Goal: Task Accomplishment & Management: Use online tool/utility

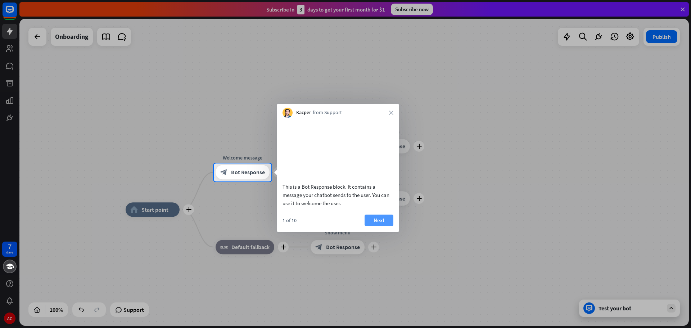
click at [383, 226] on button "Next" at bounding box center [379, 221] width 29 height 12
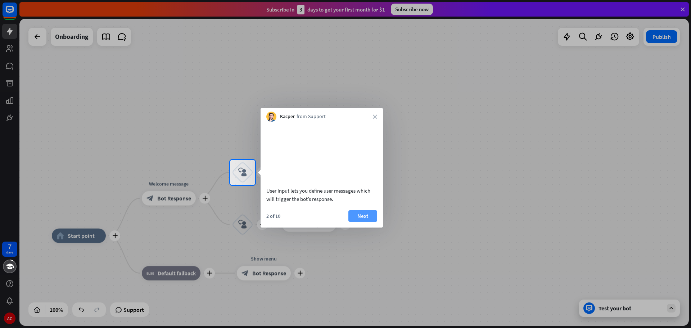
click at [367, 222] on button "Next" at bounding box center [362, 216] width 29 height 12
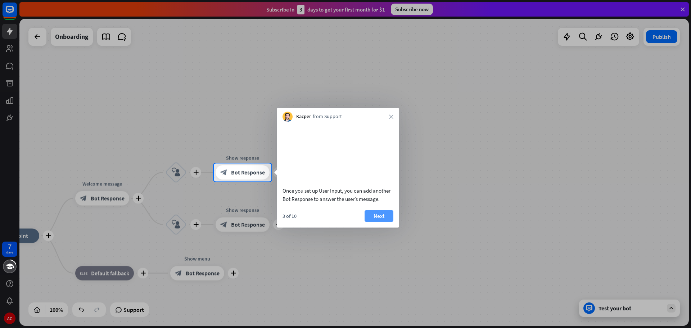
click at [390, 221] on button "Next" at bounding box center [379, 216] width 29 height 12
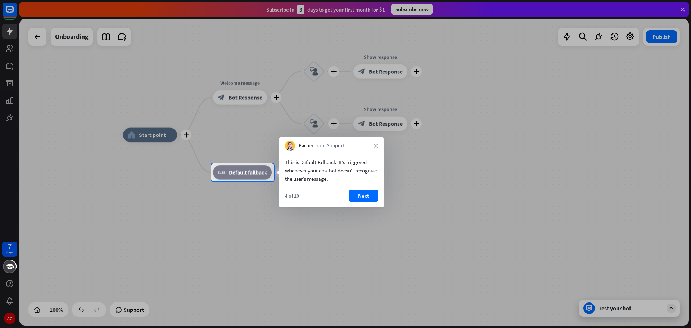
click at [359, 195] on button "Next" at bounding box center [363, 196] width 29 height 12
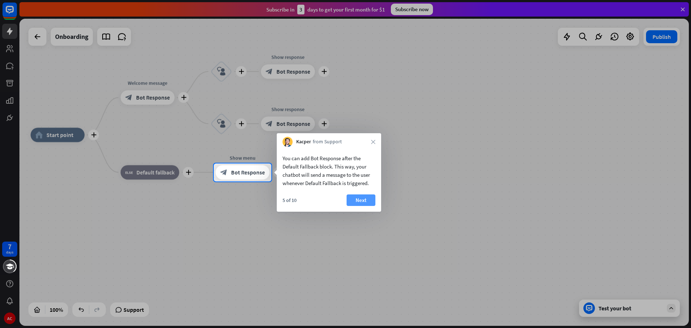
click at [360, 198] on button "Next" at bounding box center [361, 200] width 29 height 12
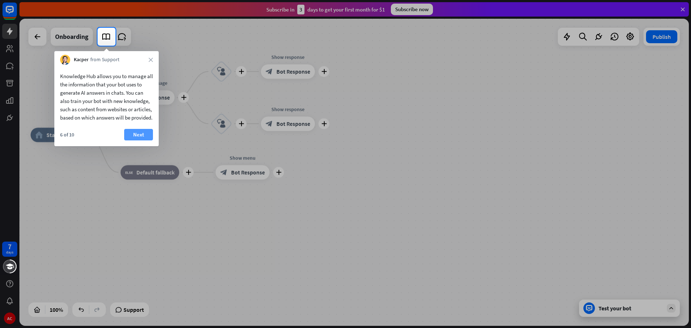
click at [138, 140] on button "Next" at bounding box center [138, 135] width 29 height 12
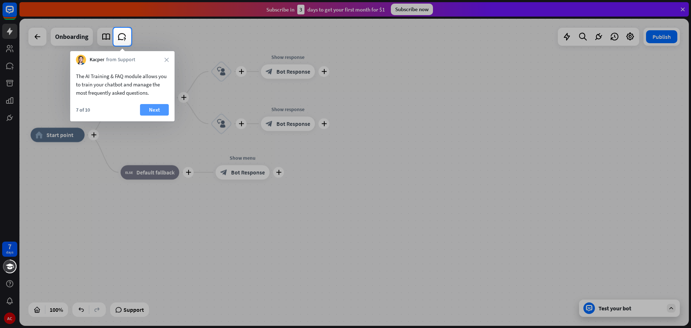
click at [150, 108] on button "Next" at bounding box center [154, 110] width 29 height 12
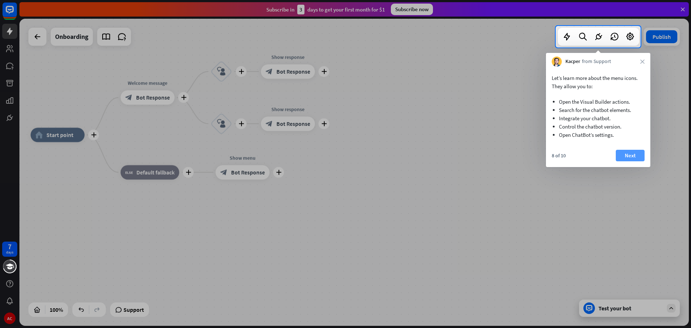
click at [628, 153] on button "Next" at bounding box center [630, 156] width 29 height 12
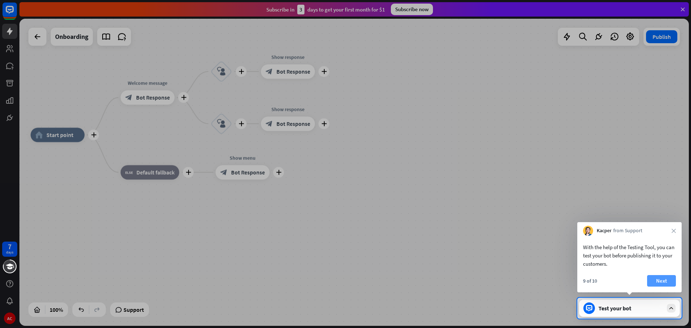
click at [665, 283] on button "Next" at bounding box center [661, 281] width 29 height 12
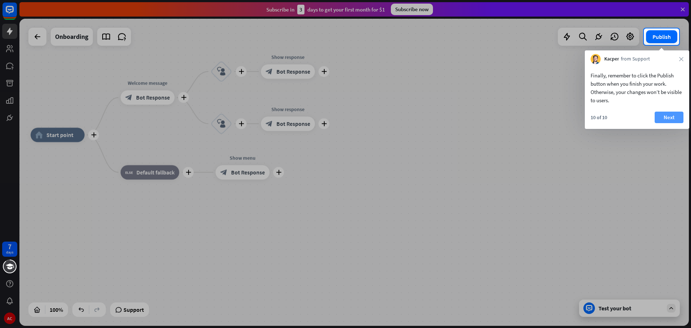
click at [667, 121] on button "Next" at bounding box center [669, 118] width 29 height 12
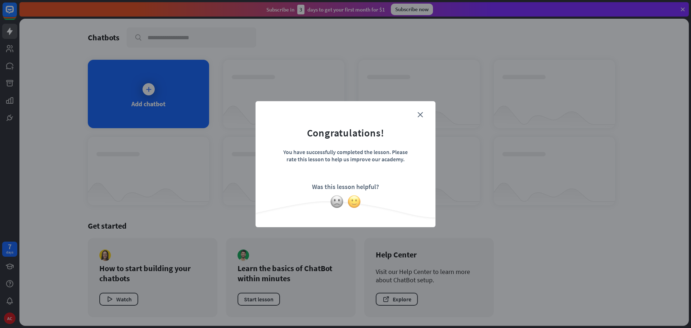
click at [352, 203] on img at bounding box center [354, 202] width 14 height 14
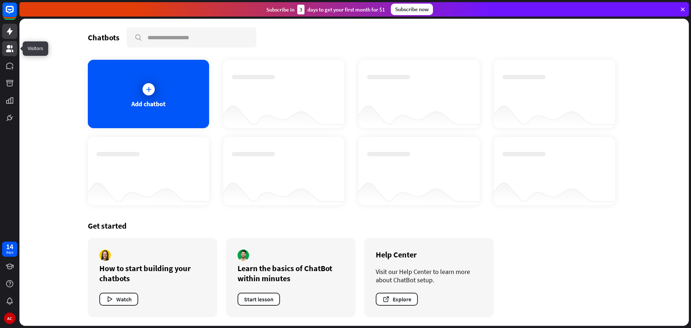
click at [14, 50] on icon at bounding box center [9, 48] width 9 height 9
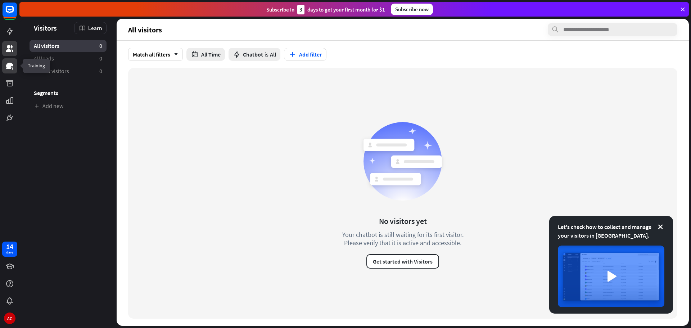
click at [9, 68] on icon at bounding box center [9, 66] width 7 height 6
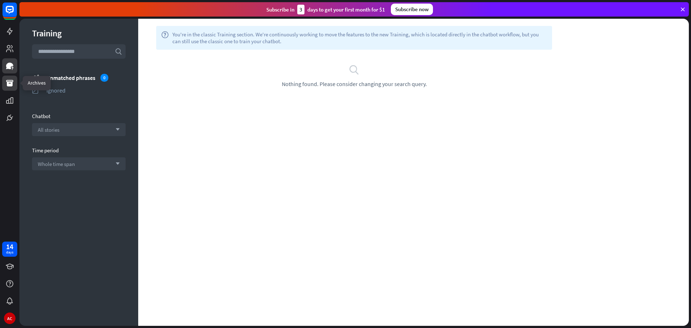
click at [9, 86] on icon at bounding box center [9, 83] width 7 height 6
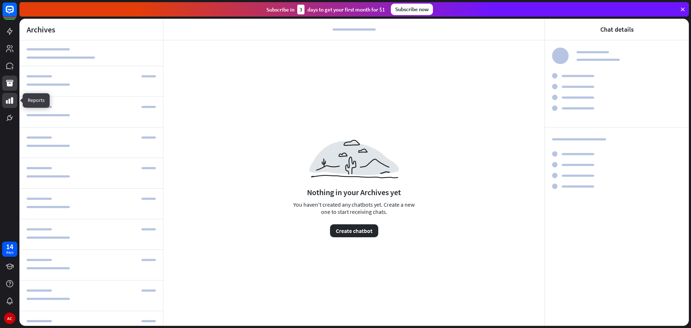
click at [10, 96] on icon at bounding box center [9, 100] width 9 height 9
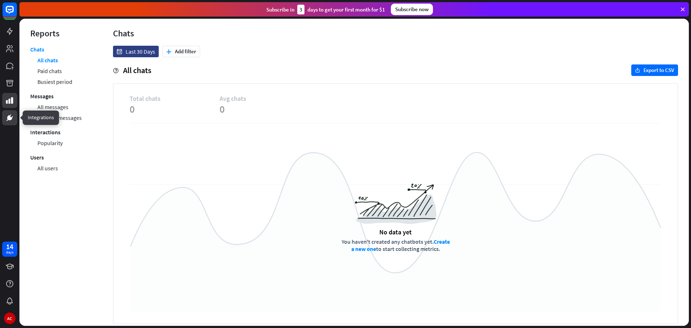
click at [8, 120] on icon at bounding box center [9, 117] width 9 height 9
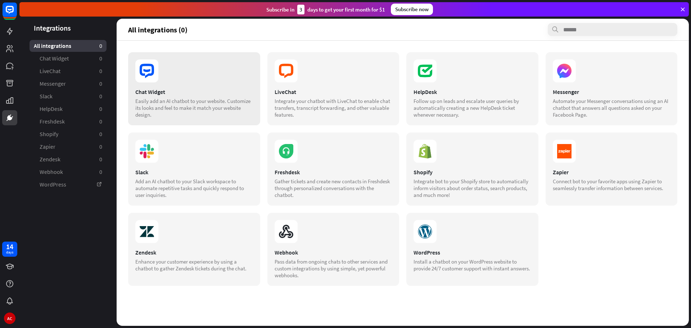
click at [157, 88] on div "Chat Widget" at bounding box center [194, 91] width 118 height 7
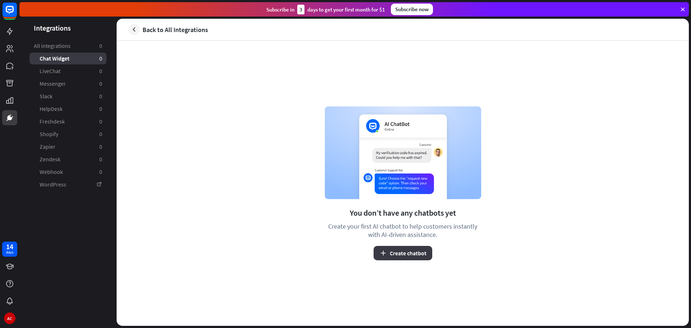
click at [396, 252] on button "Create chatbot" at bounding box center [403, 253] width 59 height 14
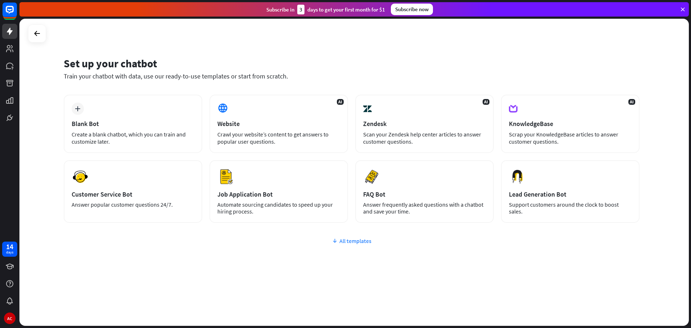
click at [340, 243] on div "All templates" at bounding box center [352, 240] width 576 height 7
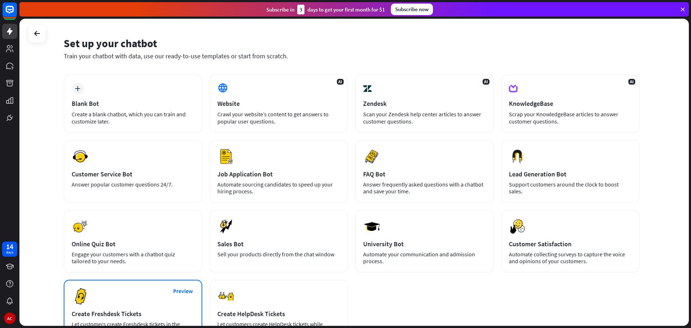
scroll to position [72, 0]
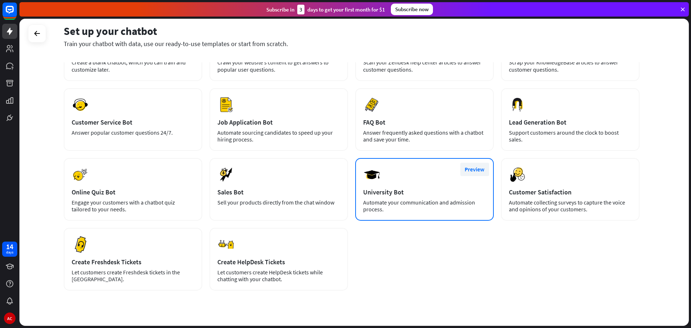
click at [478, 167] on button "Preview" at bounding box center [474, 169] width 29 height 13
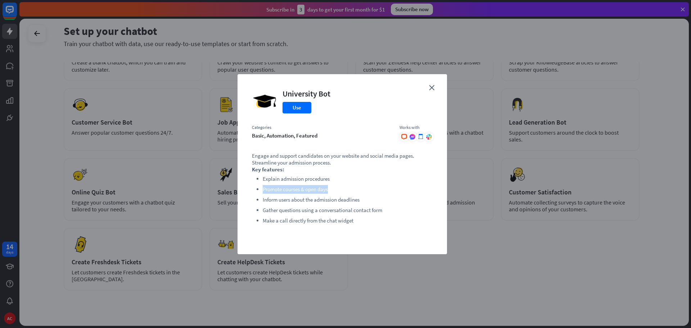
drag, startPoint x: 264, startPoint y: 189, endPoint x: 333, endPoint y: 188, distance: 68.8
click at [333, 188] on li "Promote courses & open days" at bounding box center [348, 189] width 170 height 9
drag, startPoint x: 265, startPoint y: 199, endPoint x: 371, endPoint y: 200, distance: 106.9
click at [371, 200] on ul "Explain admission procedures Promote courses & open days Inform users about the…" at bounding box center [342, 200] width 181 height 50
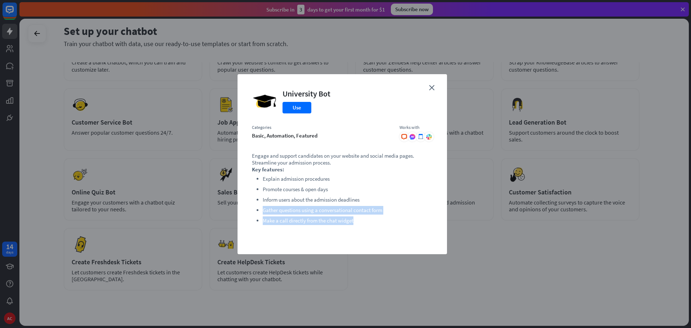
drag, startPoint x: 259, startPoint y: 210, endPoint x: 389, endPoint y: 222, distance: 130.8
click at [389, 222] on ul "Explain admission procedures Promote courses & open days Inform users about the…" at bounding box center [342, 200] width 181 height 50
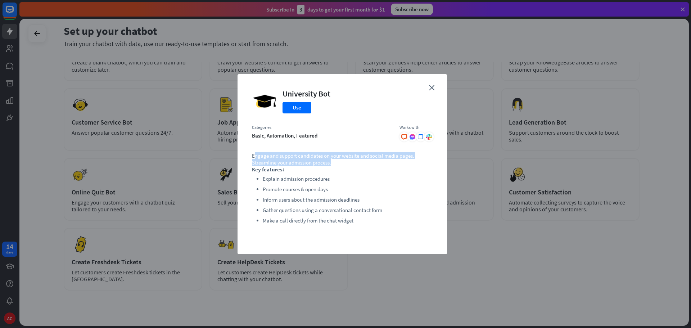
drag, startPoint x: 255, startPoint y: 155, endPoint x: 395, endPoint y: 165, distance: 140.1
click at [395, 165] on p "Engage and support candidates on your website and social media pages. Streamlin…" at bounding box center [342, 159] width 181 height 14
click at [386, 172] on p "Key features:" at bounding box center [342, 169] width 181 height 7
click at [420, 137] on icon at bounding box center [420, 136] width 5 height 5
click at [420, 136] on icon at bounding box center [420, 136] width 5 height 5
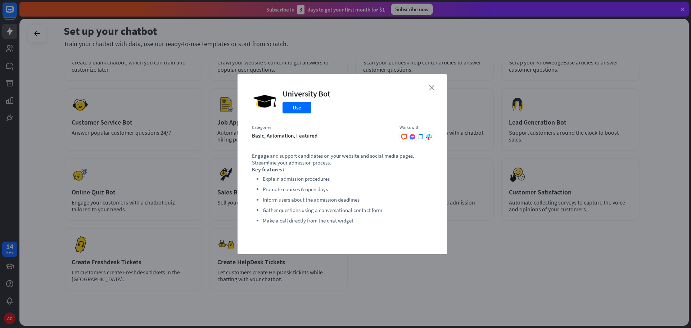
click at [433, 85] on icon "close" at bounding box center [431, 87] width 5 height 5
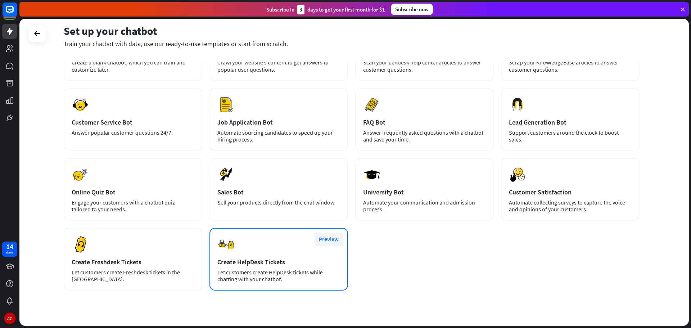
click at [330, 235] on button "Preview" at bounding box center [329, 239] width 29 height 13
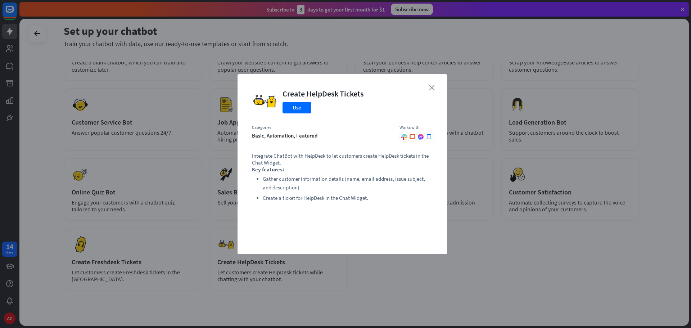
click at [432, 86] on icon "close" at bounding box center [431, 87] width 5 height 5
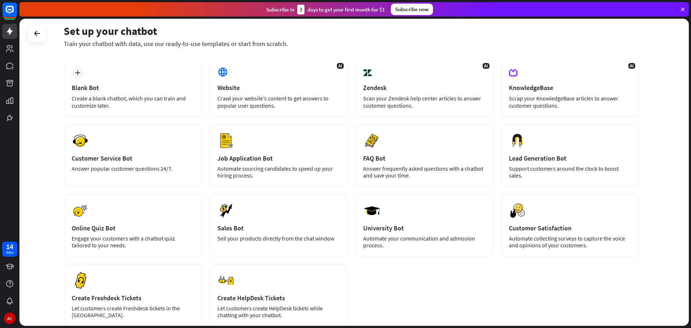
scroll to position [0, 0]
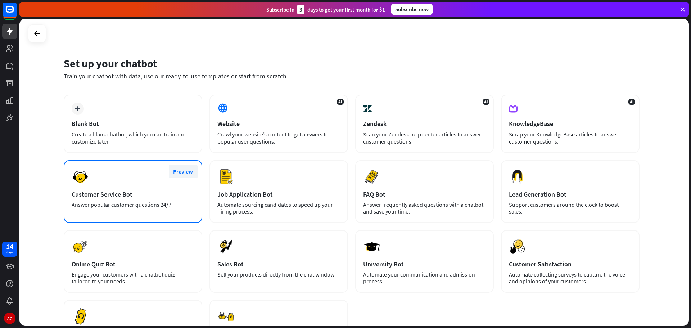
click at [185, 172] on button "Preview" at bounding box center [183, 171] width 29 height 13
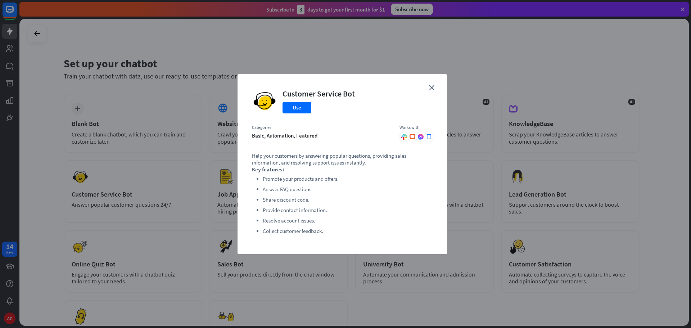
click at [432, 84] on div "close Customer Service Bot Use Categories basic, automation, featured Works wit…" at bounding box center [342, 164] width 209 height 180
click at [431, 85] on icon "close" at bounding box center [431, 87] width 5 height 5
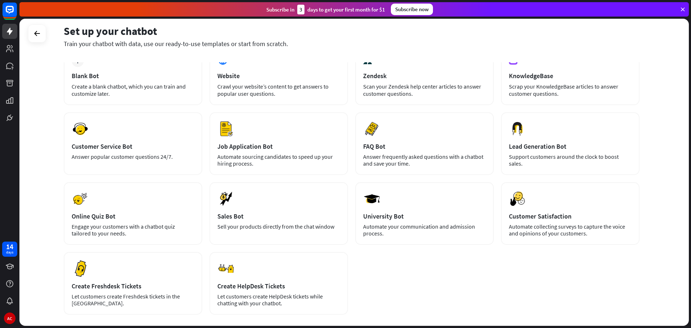
scroll to position [87, 0]
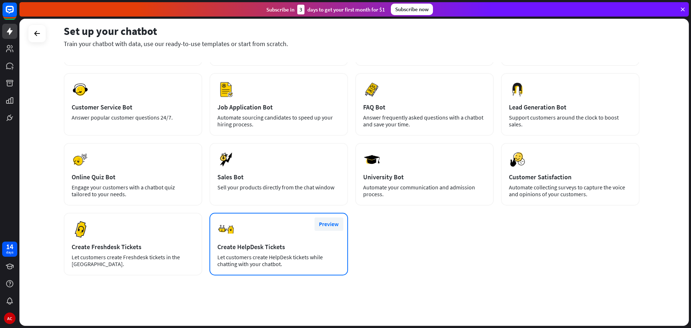
click at [325, 225] on button "Preview" at bounding box center [329, 223] width 29 height 13
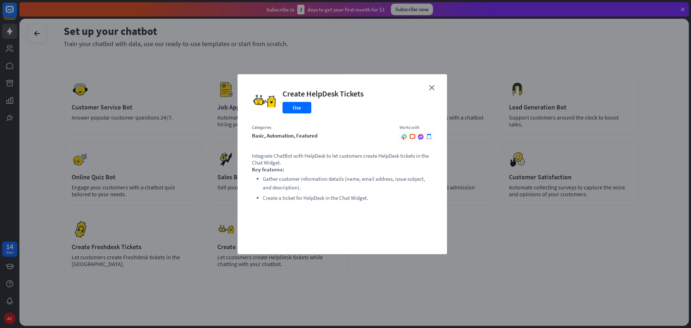
click at [429, 88] on div "close Create HelpDesk Tickets Use Categories basic, automation, featured Works …" at bounding box center [342, 164] width 209 height 180
click at [432, 87] on icon "close" at bounding box center [431, 87] width 5 height 5
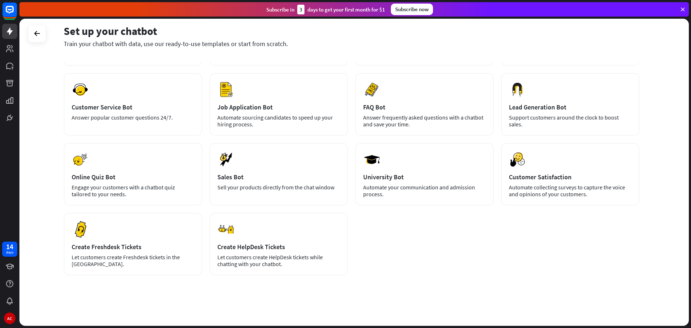
scroll to position [0, 0]
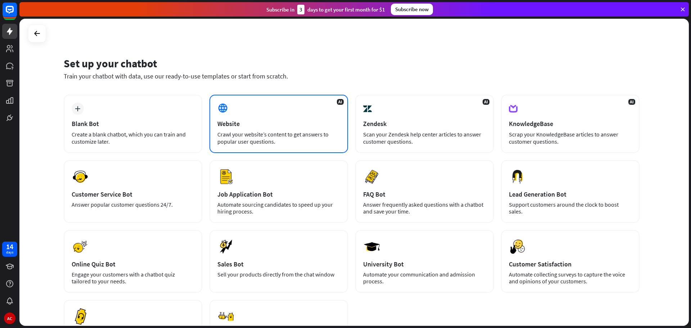
click at [311, 121] on div "Website" at bounding box center [278, 124] width 123 height 8
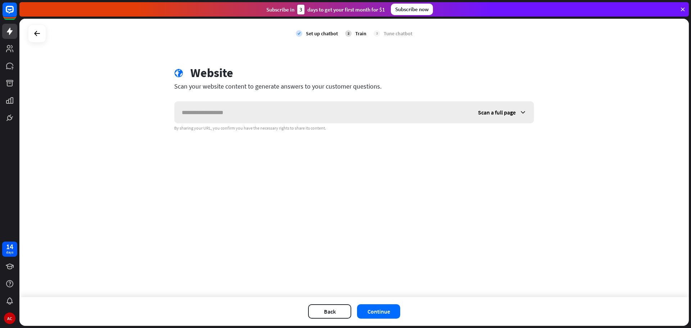
click at [517, 113] on div "Scan a full page" at bounding box center [502, 113] width 63 height 22
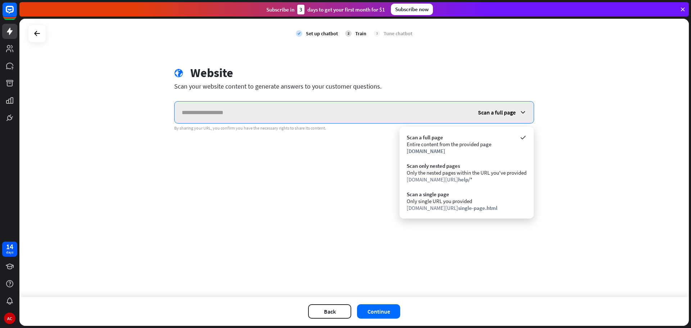
click at [334, 111] on input "text" at bounding box center [323, 113] width 296 height 22
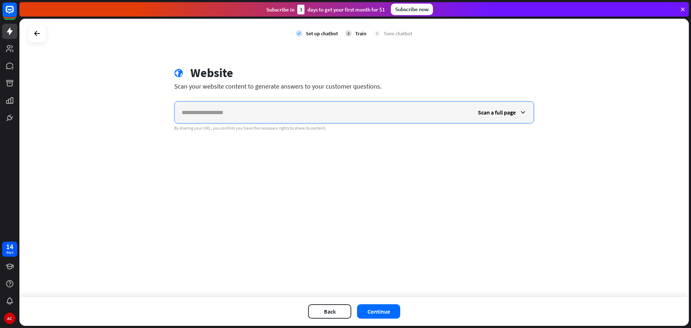
paste input "**********"
type input "**********"
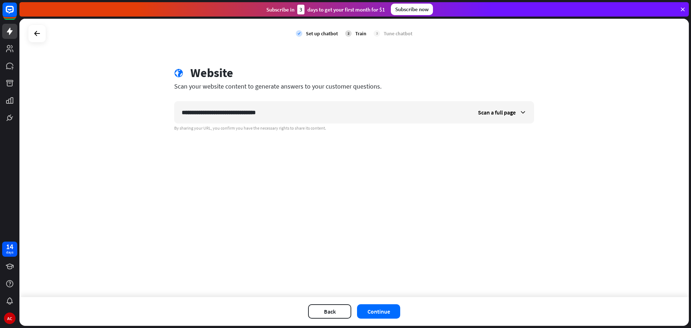
click at [436, 208] on div "**********" at bounding box center [354, 158] width 670 height 278
click at [383, 310] on button "Continue" at bounding box center [378, 311] width 43 height 14
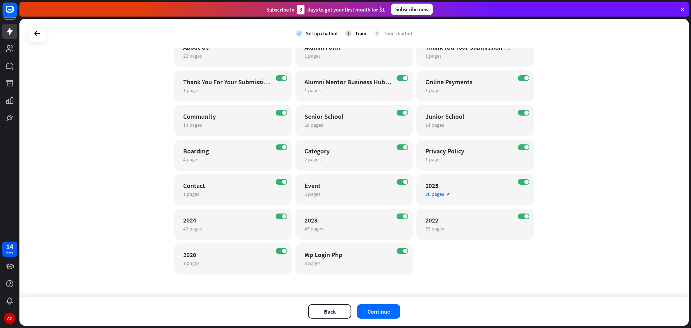
scroll to position [147, 0]
click at [427, 193] on span "26 pages" at bounding box center [434, 193] width 19 height 6
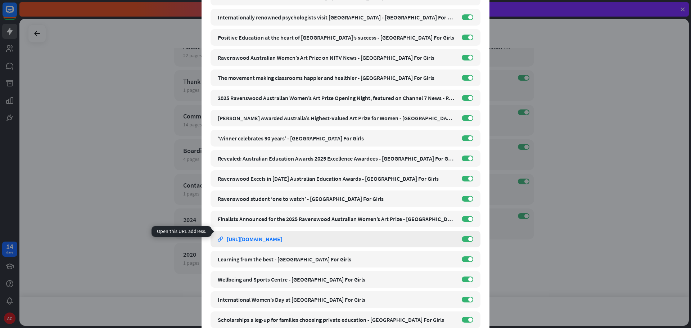
scroll to position [285, 0]
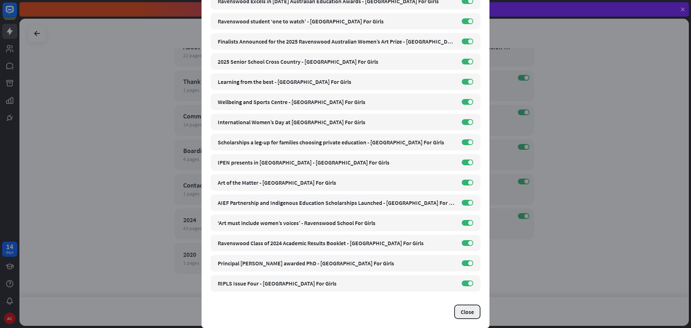
click at [462, 311] on button "Close" at bounding box center [467, 312] width 26 height 14
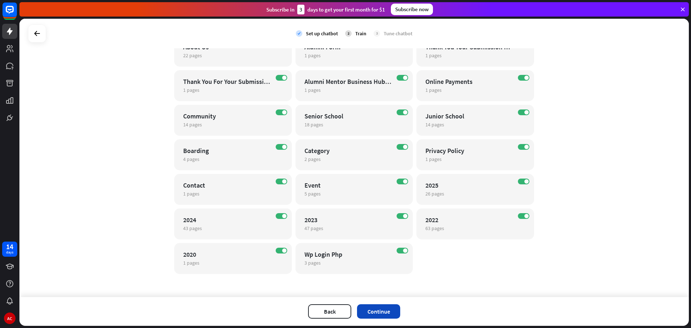
click at [386, 308] on button "Continue" at bounding box center [378, 311] width 43 height 14
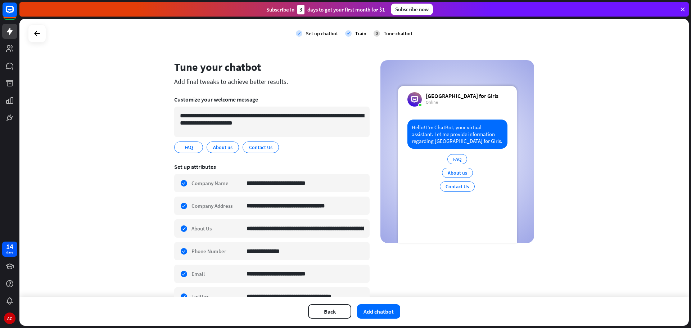
scroll to position [3, 0]
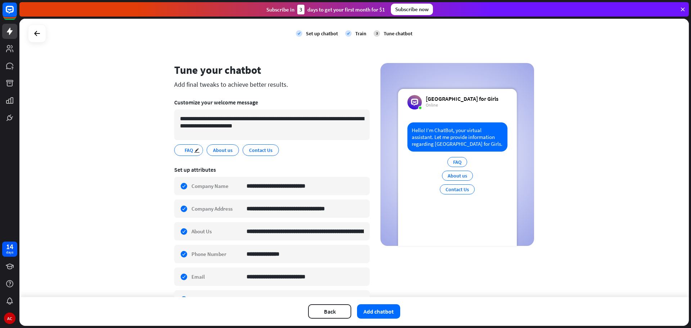
click at [185, 150] on span "FAQ" at bounding box center [189, 150] width 10 height 8
click at [187, 150] on span "FAQ" at bounding box center [189, 150] width 10 height 8
click at [220, 152] on span "About us" at bounding box center [222, 150] width 21 height 8
click at [260, 148] on span "Contact Us" at bounding box center [260, 150] width 25 height 8
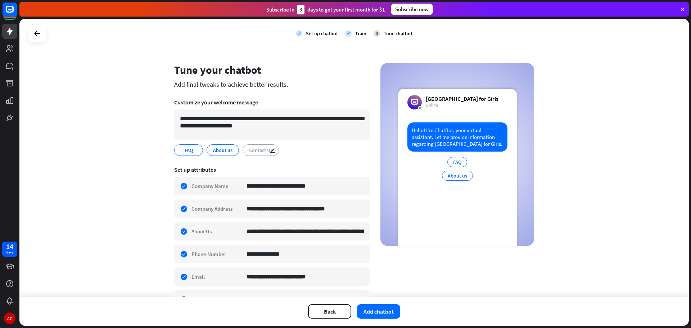
click at [260, 148] on span "Contact Us" at bounding box center [260, 150] width 25 height 8
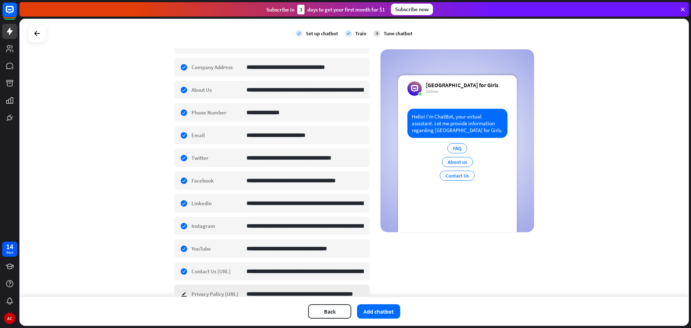
scroll to position [182, 0]
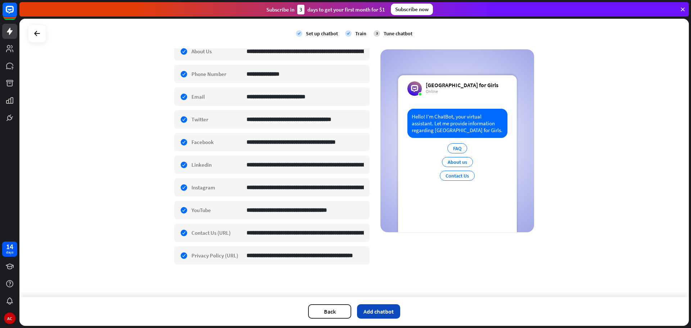
click at [383, 312] on button "Add chatbot" at bounding box center [378, 311] width 43 height 14
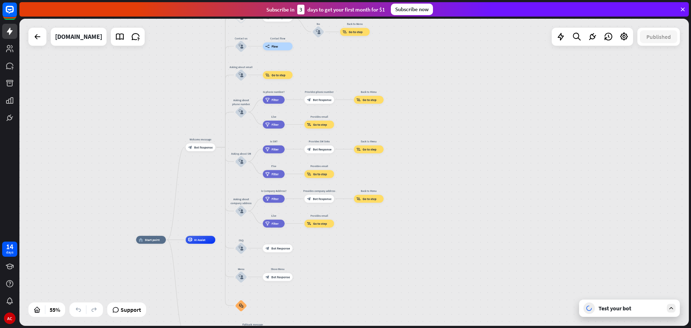
drag, startPoint x: 538, startPoint y: 201, endPoint x: 372, endPoint y: 253, distance: 173.8
click at [372, 253] on div "home_2 Start point Welcome message block_bot_response Bot Response About us blo…" at bounding box center [320, 324] width 368 height 169
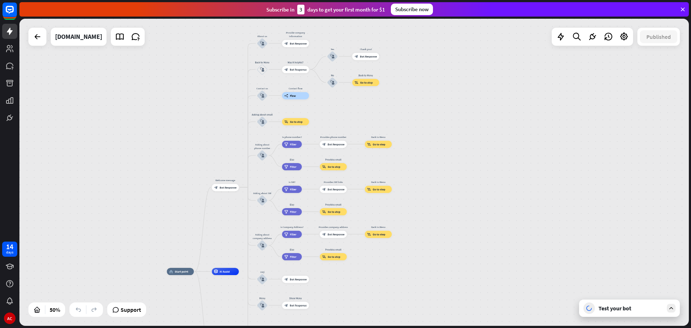
drag, startPoint x: 442, startPoint y: 117, endPoint x: 452, endPoint y: 148, distance: 32.8
click at [452, 148] on div "home_2 Start point Welcome message block_bot_response Bot Response About us blo…" at bounding box center [354, 172] width 670 height 307
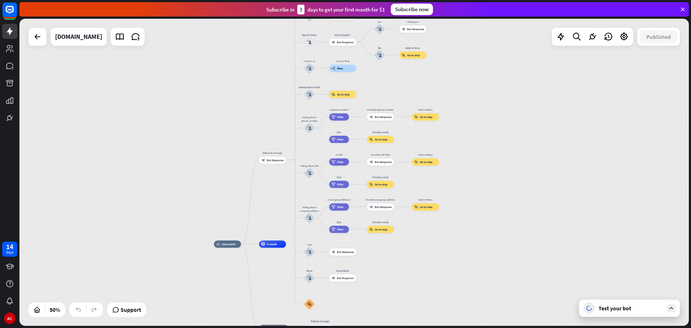
drag, startPoint x: 468, startPoint y: 220, endPoint x: 515, endPoint y: 193, distance: 54.2
click at [515, 193] on div "home_2 Start point Welcome message block_bot_response Bot Response About us blo…" at bounding box center [354, 172] width 670 height 307
click at [8, 51] on icon at bounding box center [9, 48] width 7 height 7
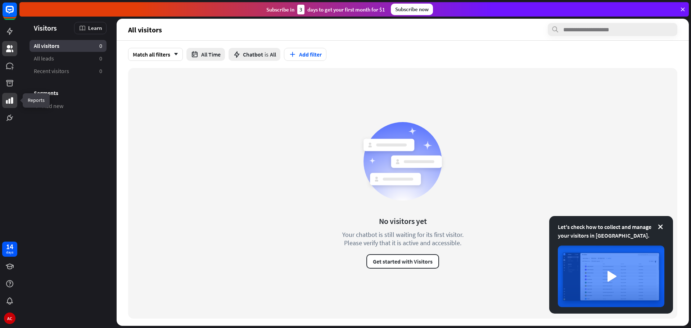
click at [9, 102] on icon at bounding box center [9, 100] width 7 height 6
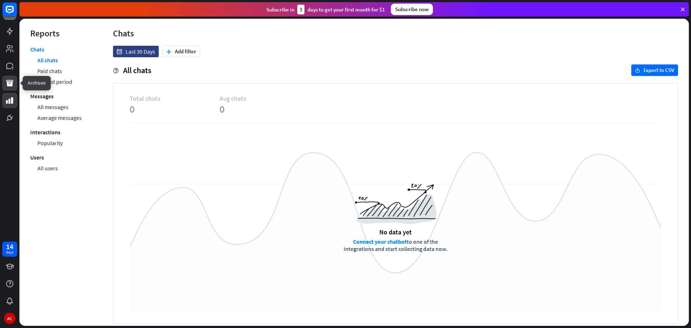
click at [7, 82] on icon at bounding box center [9, 83] width 9 height 9
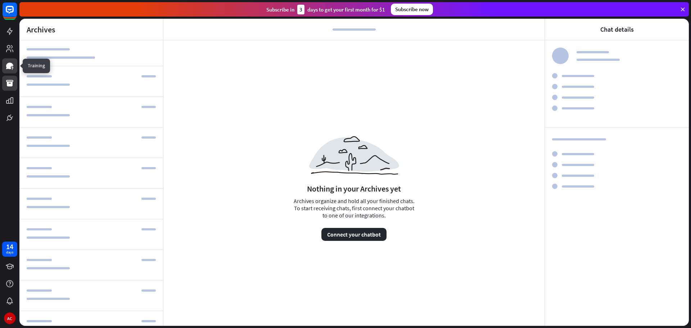
click at [9, 64] on icon at bounding box center [9, 66] width 7 height 6
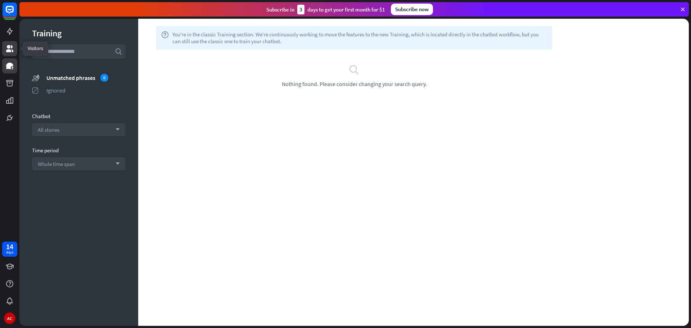
click at [8, 47] on icon at bounding box center [9, 48] width 7 height 7
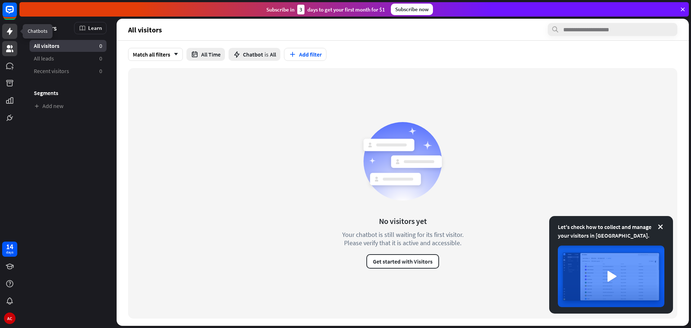
click at [8, 32] on icon at bounding box center [10, 31] width 6 height 7
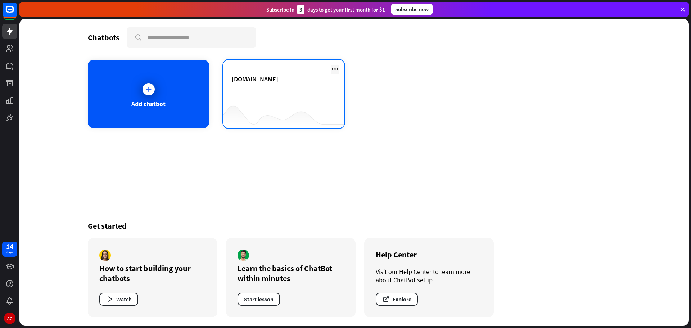
click at [335, 66] on icon at bounding box center [335, 69] width 9 height 9
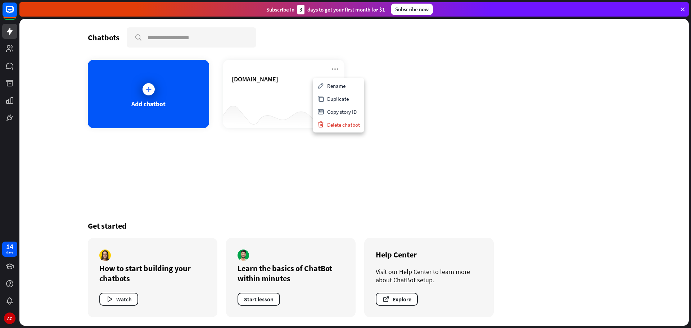
click at [397, 91] on div "Add chatbot [DOMAIN_NAME]" at bounding box center [354, 94] width 533 height 68
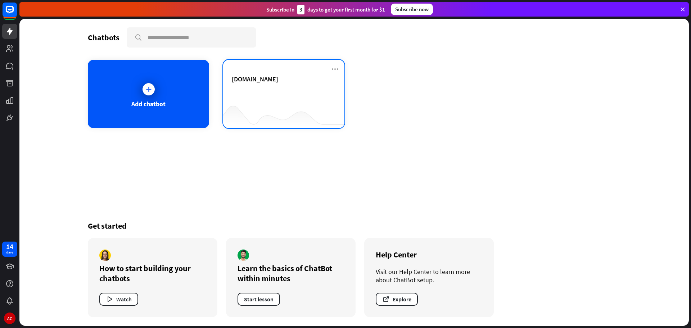
click at [249, 90] on div "[DOMAIN_NAME]" at bounding box center [284, 87] width 104 height 25
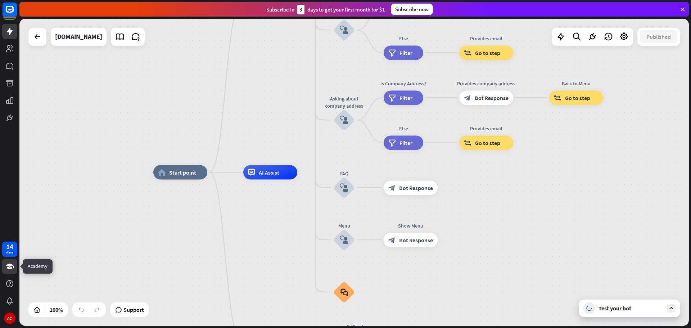
click at [14, 267] on link at bounding box center [9, 266] width 15 height 15
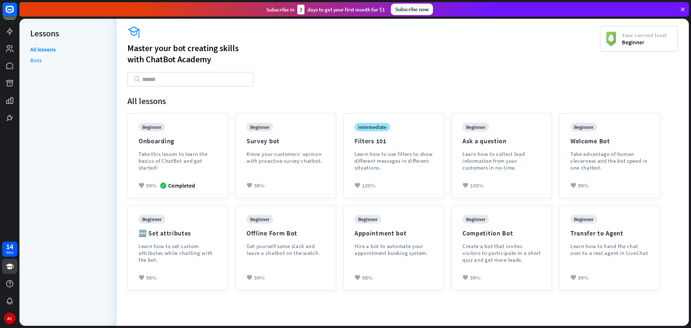
click at [36, 60] on link "Bots" at bounding box center [36, 60] width 12 height 11
click at [47, 47] on link "All lessons" at bounding box center [43, 50] width 26 height 9
click at [6, 48] on icon at bounding box center [9, 48] width 9 height 9
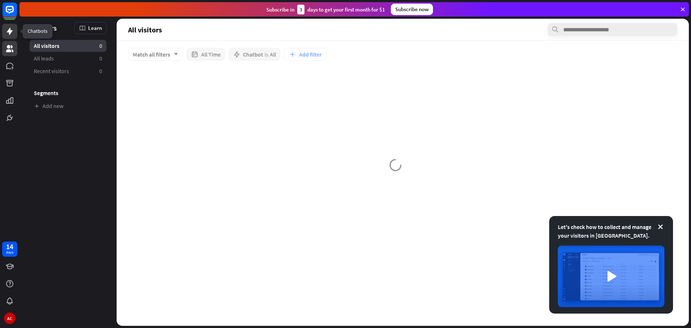
click at [9, 33] on icon at bounding box center [10, 31] width 6 height 7
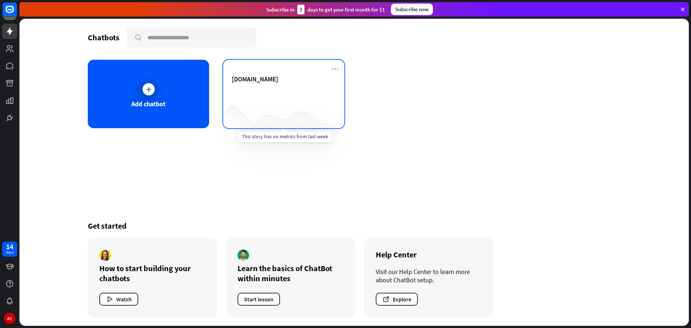
click at [279, 100] on div "[DOMAIN_NAME]" at bounding box center [283, 94] width 121 height 68
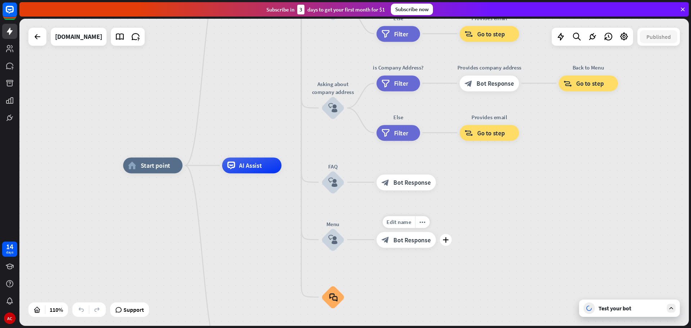
click at [407, 241] on span "Bot Response" at bounding box center [411, 240] width 37 height 8
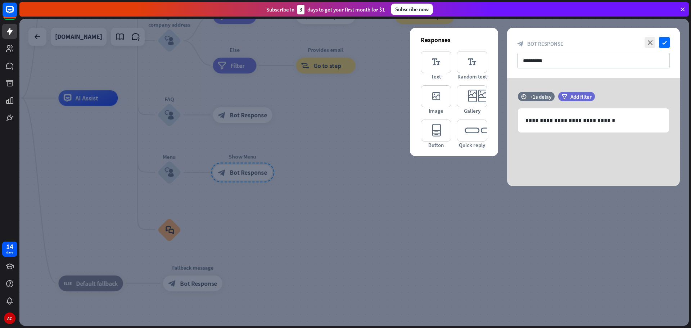
click at [324, 208] on div at bounding box center [354, 172] width 670 height 307
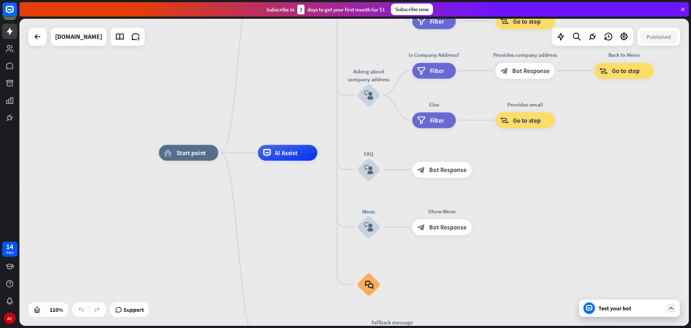
drag, startPoint x: 88, startPoint y: 180, endPoint x: 287, endPoint y: 235, distance: 206.8
click at [287, 235] on div "home_2 Start point Welcome message block_bot_response Bot Response About us blo…" at bounding box center [527, 322] width 736 height 338
click at [192, 156] on span "Start point" at bounding box center [191, 153] width 30 height 8
drag, startPoint x: 173, startPoint y: 197, endPoint x: 179, endPoint y: 181, distance: 17.4
click at [174, 197] on div "Edit name more_horiz home_2 Start point Welcome message block_bot_response Bot …" at bounding box center [527, 322] width 736 height 338
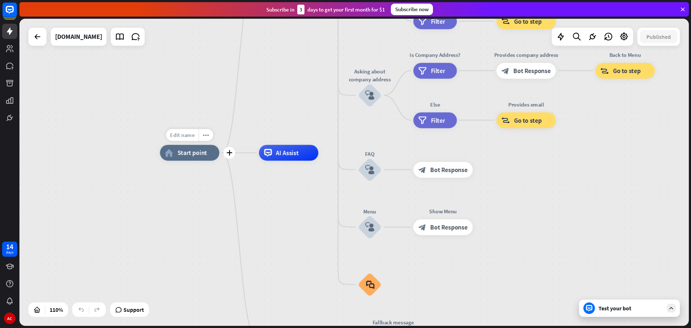
click at [188, 133] on span "Edit name" at bounding box center [182, 134] width 24 height 7
click at [197, 93] on div "home_2 Start point Welcome message block_bot_response Bot Response About us blo…" at bounding box center [354, 172] width 670 height 307
click at [208, 136] on icon "more_horiz" at bounding box center [206, 135] width 6 height 6
click at [192, 95] on div "home_2 Start point Welcome message block_bot_response Bot Response About us blo…" at bounding box center [354, 172] width 670 height 307
click at [294, 159] on div "AI Assist" at bounding box center [288, 152] width 59 height 16
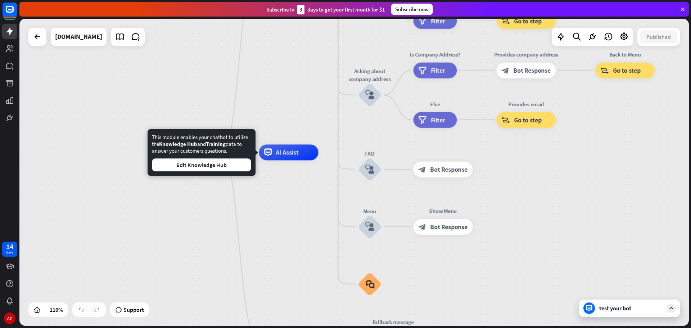
click at [301, 191] on div "home_2 Start point Welcome message block_bot_response Bot Response About us blo…" at bounding box center [528, 321] width 736 height 338
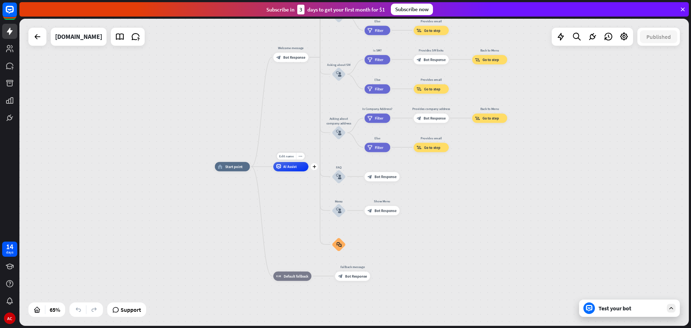
click at [285, 167] on span "AI Assist" at bounding box center [289, 166] width 13 height 5
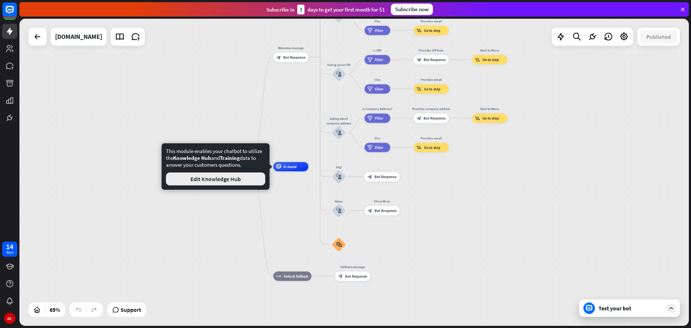
click at [222, 182] on button "Edit Knowledge Hub" at bounding box center [215, 178] width 99 height 13
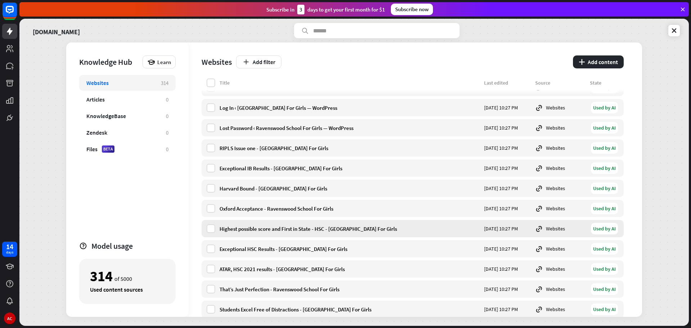
scroll to position [36, 0]
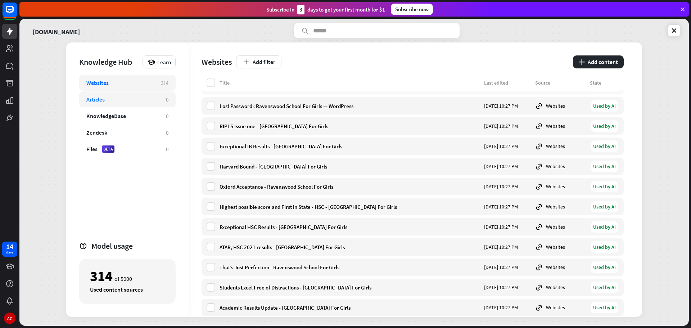
click at [138, 102] on div "Articles" at bounding box center [122, 99] width 72 height 7
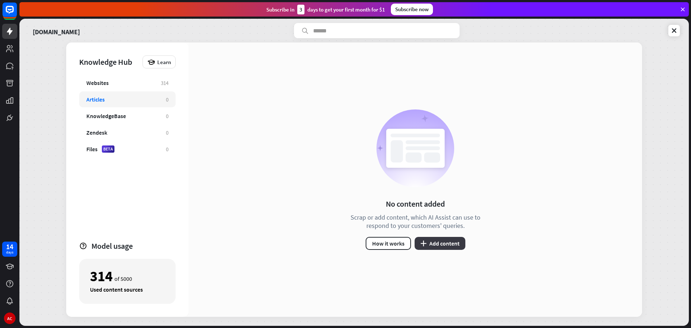
click at [431, 244] on button "plus Add content" at bounding box center [440, 243] width 51 height 13
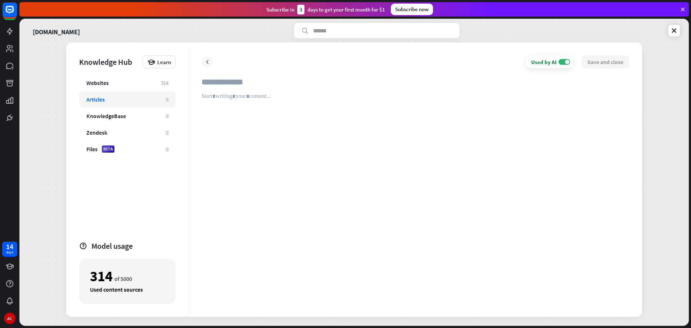
click at [211, 65] on div at bounding box center [208, 62] width 12 height 12
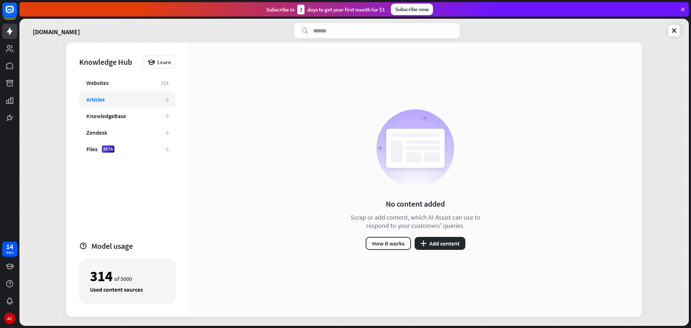
click at [135, 233] on div "Websites 314 Articles 0 KnowledgeBase 0 Zendesk 0 Files BETA 0" at bounding box center [127, 154] width 96 height 159
click at [123, 113] on div "KnowledgeBase" at bounding box center [106, 115] width 40 height 7
click at [132, 121] on div "KnowledgeBase 0" at bounding box center [127, 116] width 96 height 16
click at [123, 85] on div "Websites" at bounding box center [119, 82] width 67 height 7
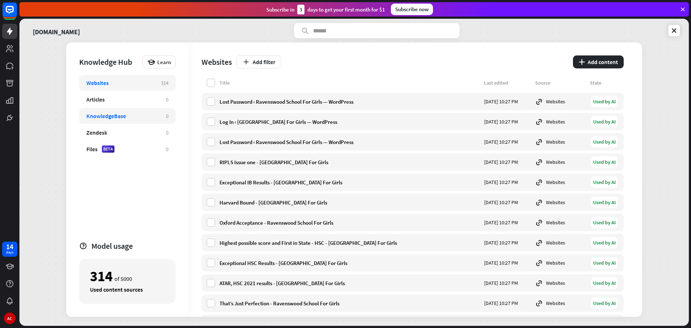
click at [120, 116] on div "KnowledgeBase" at bounding box center [106, 115] width 40 height 7
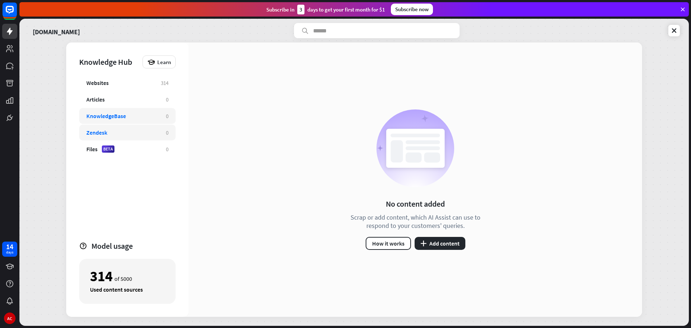
click at [113, 131] on div "Zendesk" at bounding box center [122, 132] width 72 height 7
click at [140, 150] on div "Files BETA" at bounding box center [122, 148] width 72 height 7
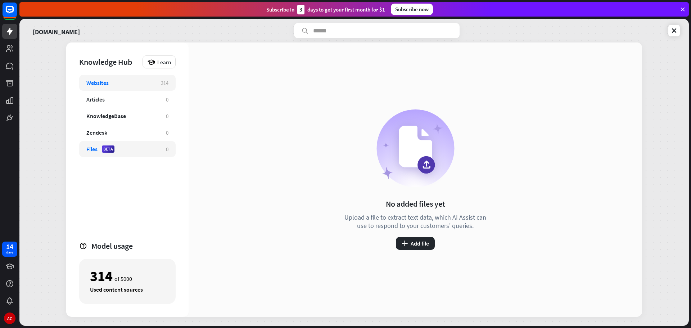
click at [118, 84] on div "Websites" at bounding box center [119, 82] width 67 height 7
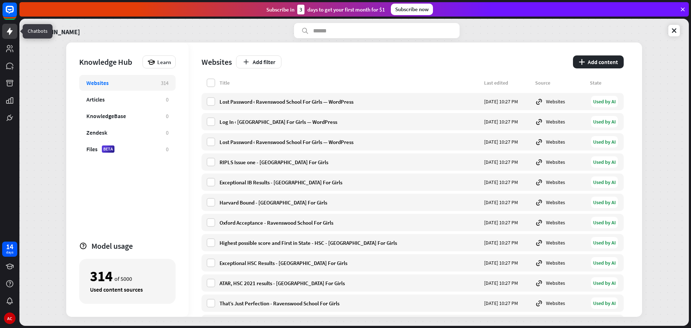
click at [9, 29] on icon at bounding box center [10, 31] width 6 height 7
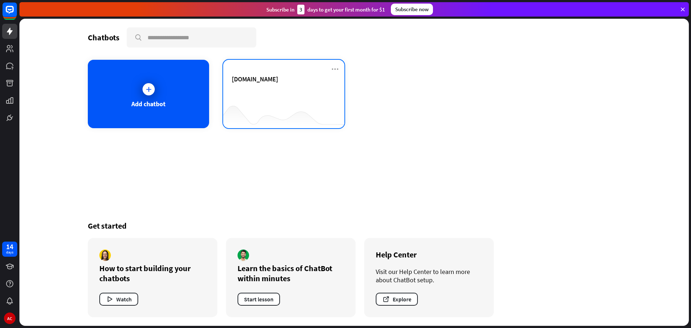
click at [278, 80] on span "[DOMAIN_NAME]" at bounding box center [255, 79] width 46 height 8
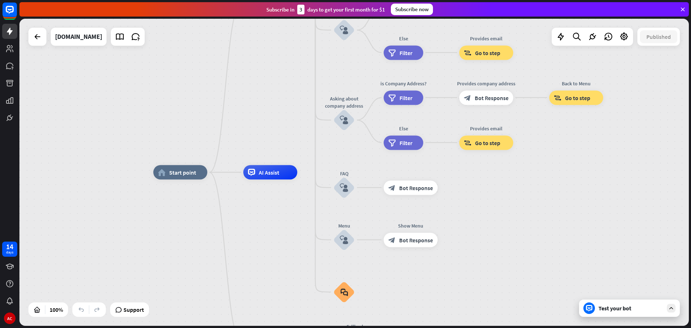
click at [629, 311] on div "Test your bot" at bounding box center [631, 308] width 65 height 7
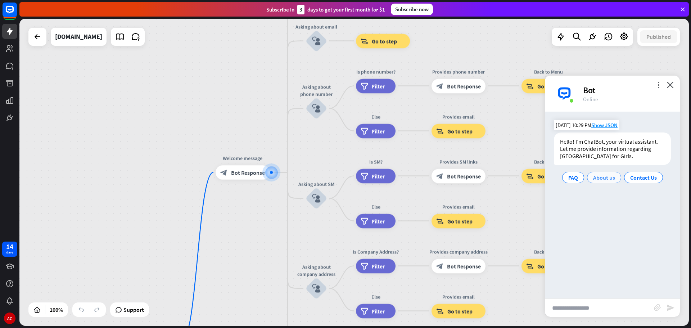
click at [603, 177] on span "About us" at bounding box center [604, 177] width 22 height 7
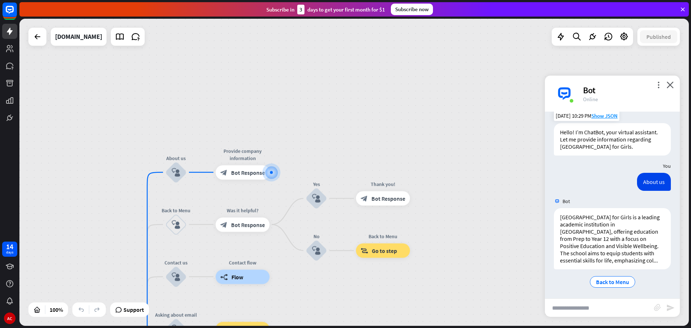
scroll to position [11, 0]
click at [619, 281] on span "Back to Menu" at bounding box center [612, 280] width 33 height 7
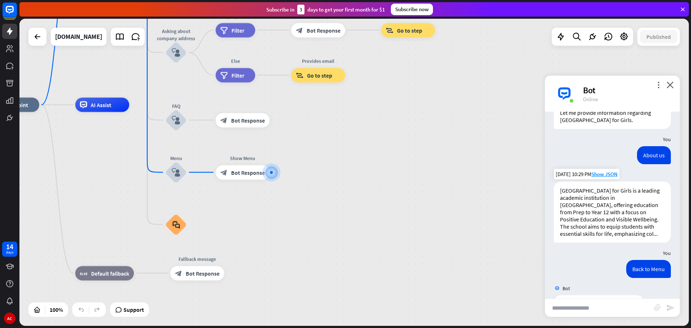
scroll to position [62, 0]
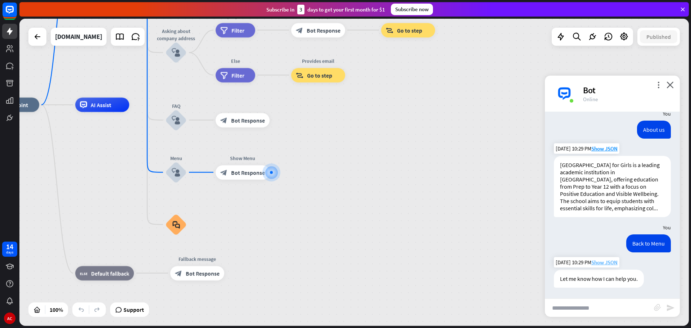
click at [606, 259] on span "Show JSON" at bounding box center [604, 262] width 26 height 7
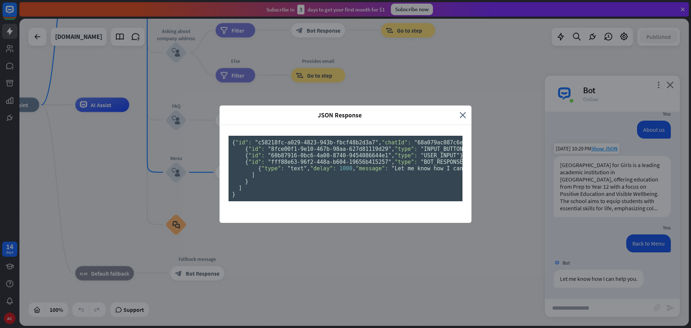
scroll to position [124, 0]
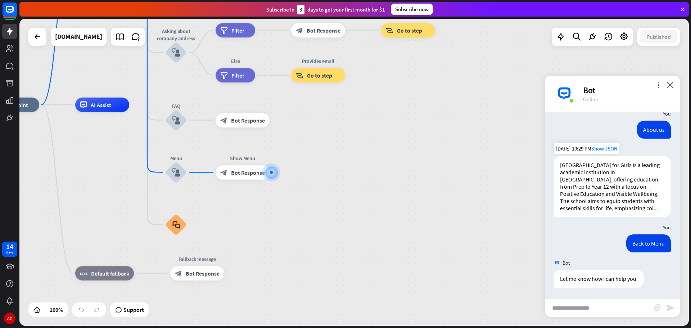
click at [477, 171] on div "JSON Response close { "id": "c58218fc-a029-4823-943b-fbcf48b2d3a7" , "chatId": …" at bounding box center [345, 164] width 691 height 328
click at [605, 311] on input "text" at bounding box center [599, 308] width 109 height 18
type input "**********"
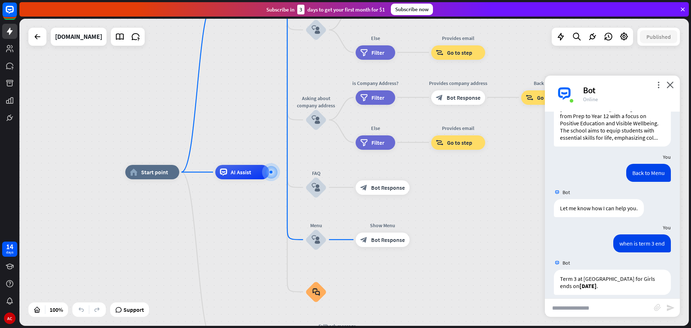
scroll to position [139, 0]
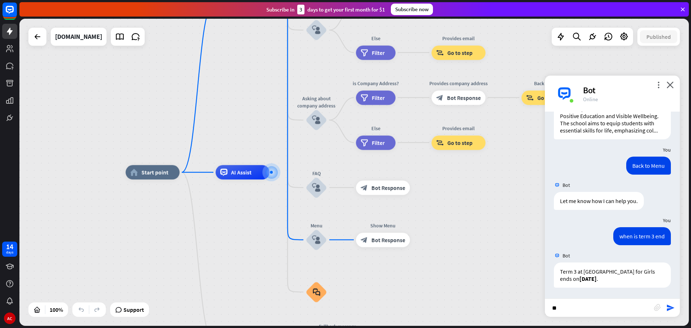
type input "*"
type input "**********"
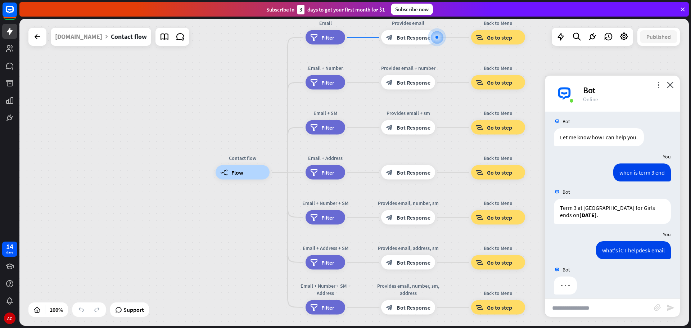
scroll to position [210, 0]
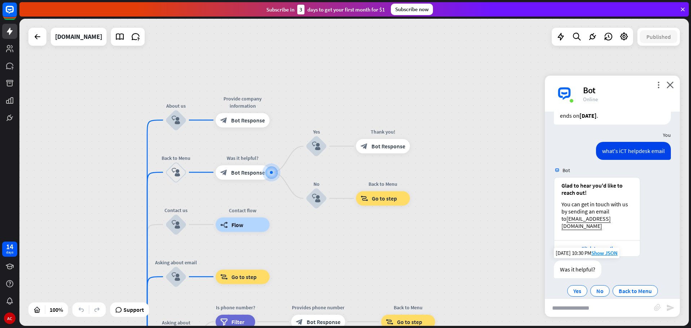
scroll to position [313, 0]
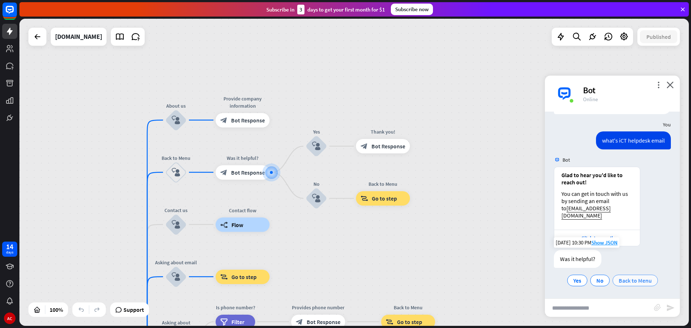
click at [627, 281] on span "Back to Menu" at bounding box center [635, 280] width 33 height 7
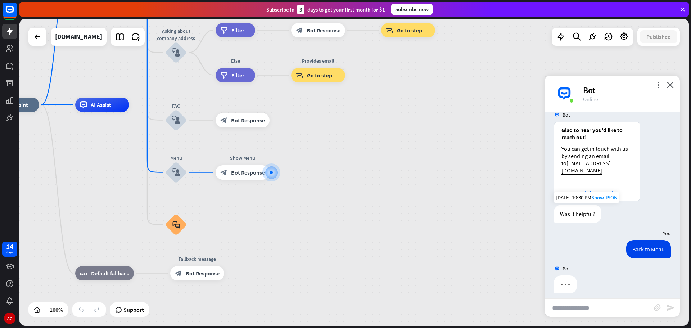
scroll to position [364, 0]
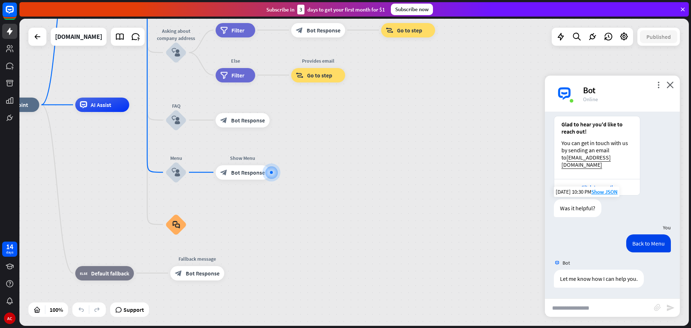
click at [595, 308] on input "text" at bounding box center [599, 308] width 109 height 18
type input "*"
type input "**********"
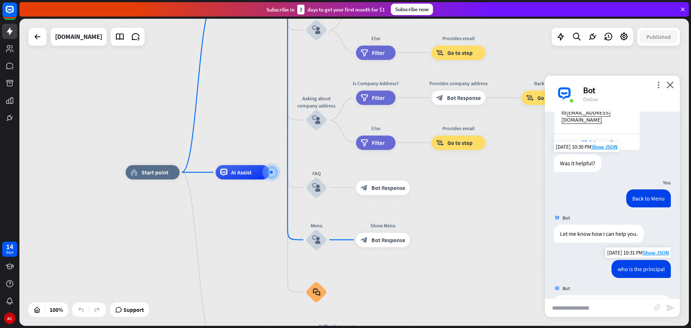
scroll to position [485, 0]
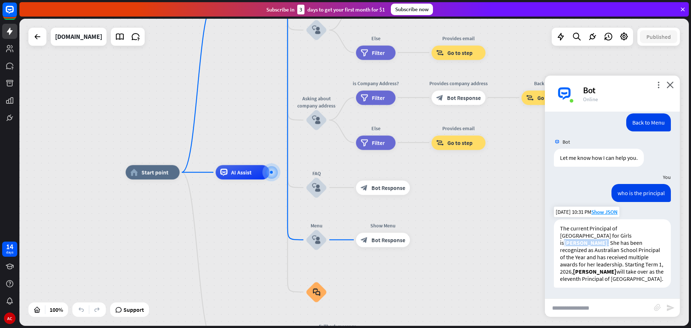
drag, startPoint x: 605, startPoint y: 236, endPoint x: 661, endPoint y: 237, distance: 55.8
click at [661, 237] on div "The current Principal of [GEOGRAPHIC_DATA] for Girls is [PERSON_NAME] . She has…" at bounding box center [612, 253] width 117 height 68
click at [628, 262] on p "The current Principal of [GEOGRAPHIC_DATA] for Girls is [PERSON_NAME] . She has…" at bounding box center [612, 254] width 105 height 58
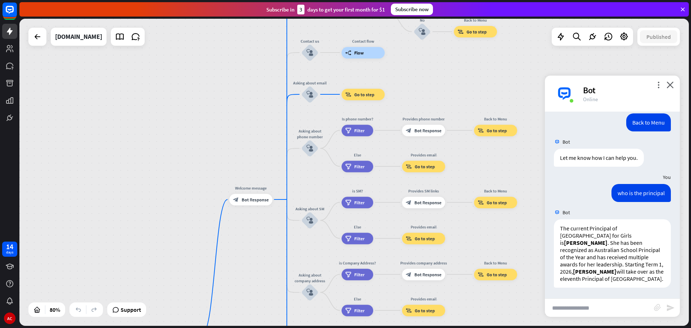
drag, startPoint x: 499, startPoint y: 64, endPoint x: 470, endPoint y: 238, distance: 176.0
click at [472, 238] on div "home_2 Start point Welcome message block_bot_response Bot Response About us blo…" at bounding box center [354, 172] width 670 height 307
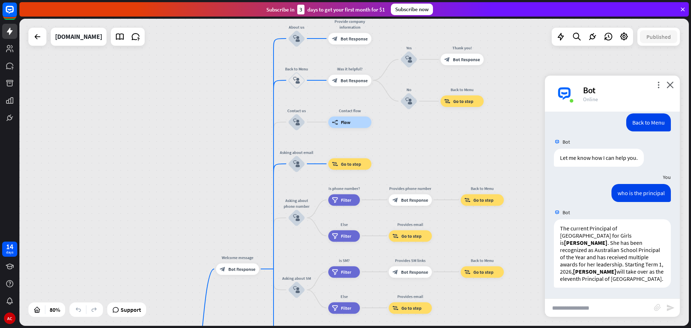
drag, startPoint x: 434, startPoint y: 105, endPoint x: 428, endPoint y: 186, distance: 81.6
click at [428, 186] on div "home_2 Start point Welcome message block_bot_response Bot Response About us blo…" at bounding box center [354, 172] width 670 height 307
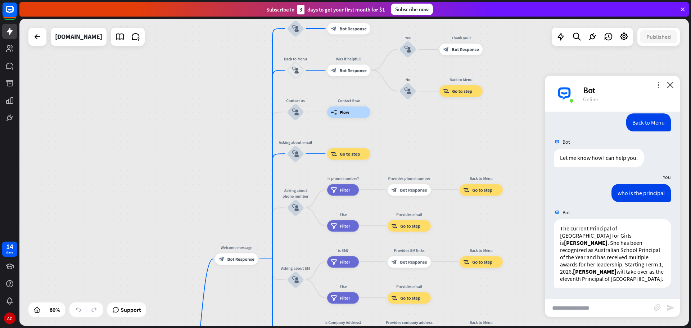
drag, startPoint x: 424, startPoint y: 190, endPoint x: 412, endPoint y: 72, distance: 117.9
click at [420, 116] on div "home_2 Start point Welcome message block_bot_response Bot Response About us blo…" at bounding box center [354, 172] width 670 height 307
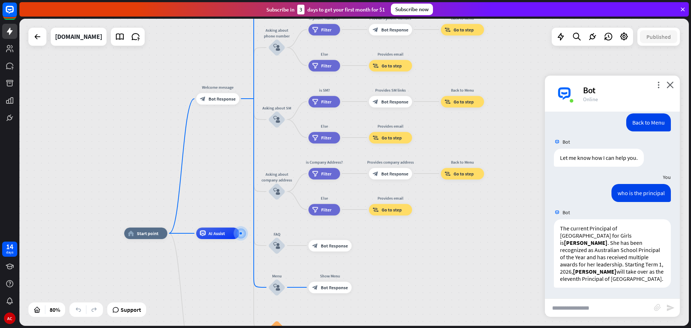
drag, startPoint x: 467, startPoint y: 264, endPoint x: 455, endPoint y: 136, distance: 128.8
click at [455, 136] on div "home_2 Start point Welcome message block_bot_response Bot Response About us blo…" at bounding box center [354, 172] width 670 height 307
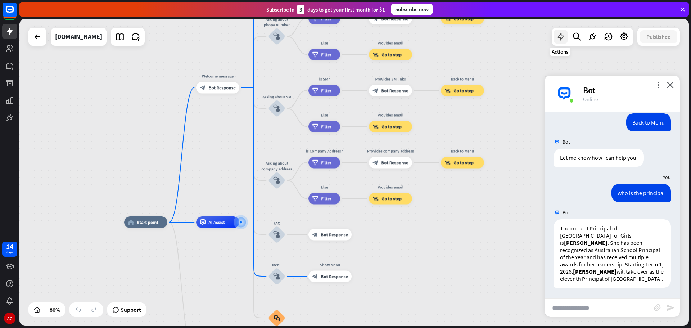
click at [560, 34] on icon at bounding box center [560, 36] width 9 height 9
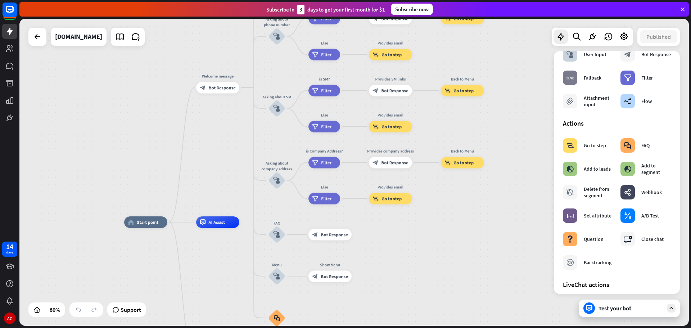
scroll to position [0, 0]
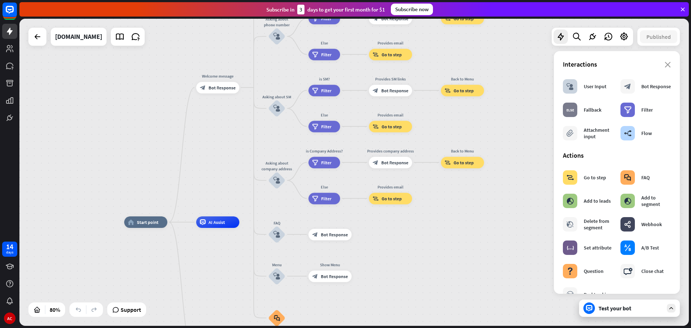
click at [518, 104] on div "home_2 Start point Welcome message block_bot_response Bot Response About us blo…" at bounding box center [354, 172] width 670 height 307
click at [665, 63] on icon "close" at bounding box center [668, 65] width 6 height 6
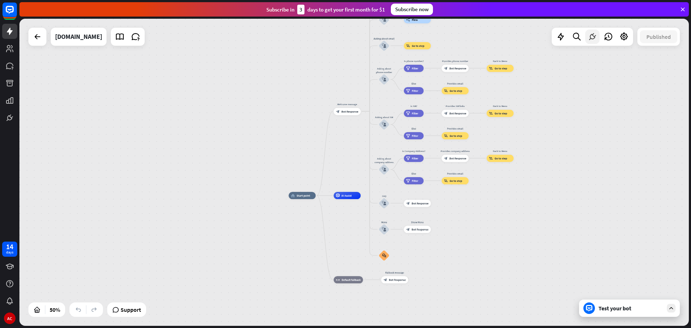
click at [591, 37] on icon at bounding box center [592, 36] width 9 height 9
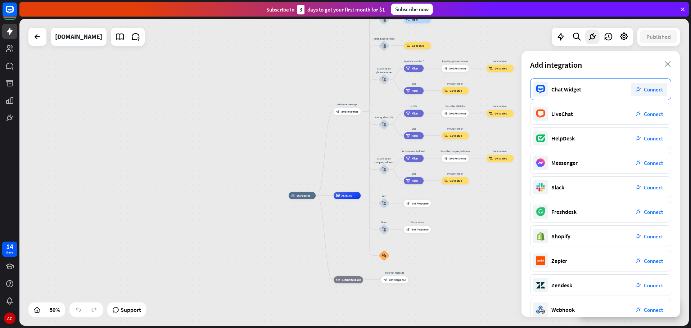
click at [639, 88] on icon "plug_integration" at bounding box center [638, 89] width 5 height 5
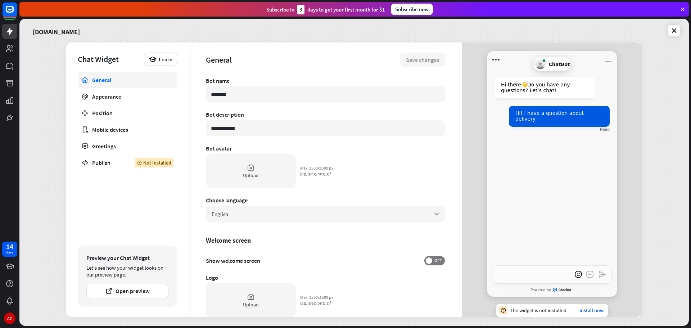
type textarea "*"
click at [117, 101] on link "Appearance" at bounding box center [127, 97] width 99 height 16
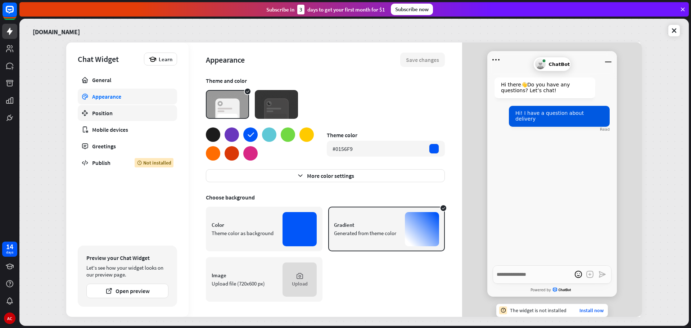
click at [114, 119] on link "Position" at bounding box center [127, 113] width 99 height 16
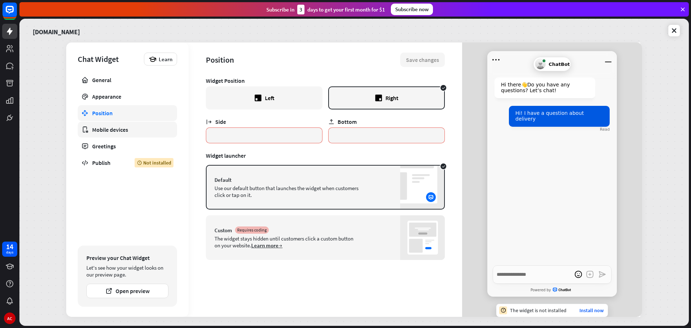
click at [127, 129] on div "Mobile devices" at bounding box center [127, 129] width 71 height 7
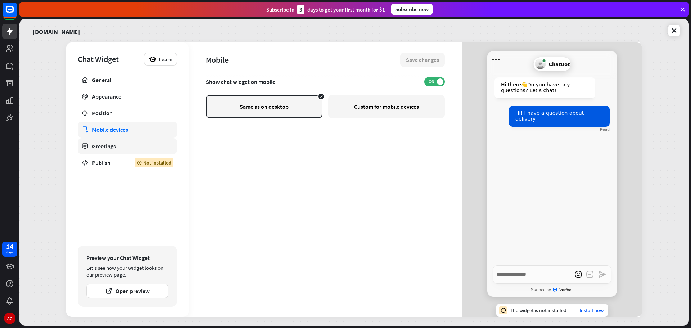
click at [121, 148] on div "Greetings" at bounding box center [127, 146] width 71 height 7
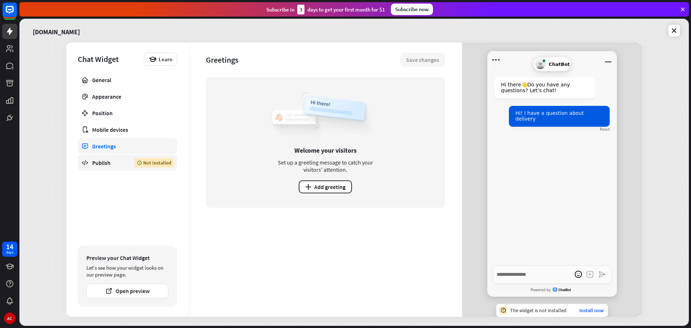
click at [113, 164] on div "Publish" at bounding box center [108, 162] width 32 height 7
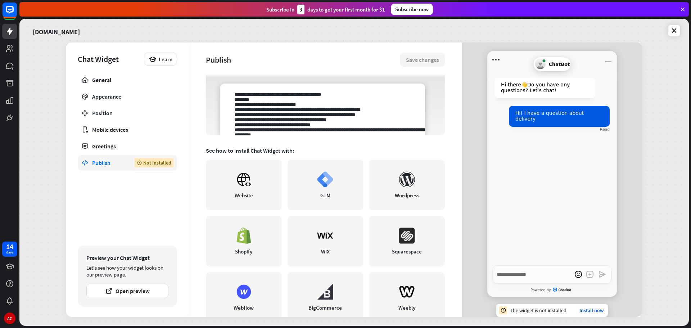
scroll to position [108, 0]
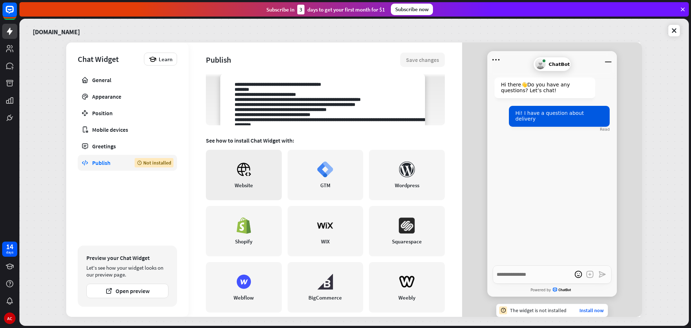
click at [237, 175] on icon at bounding box center [244, 169] width 16 height 16
click at [140, 296] on button "Open preview" at bounding box center [127, 291] width 82 height 14
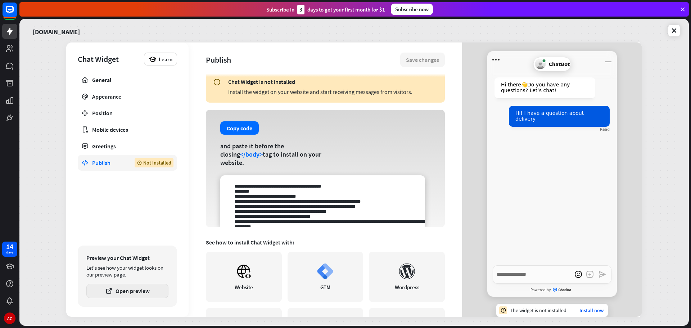
scroll to position [0, 0]
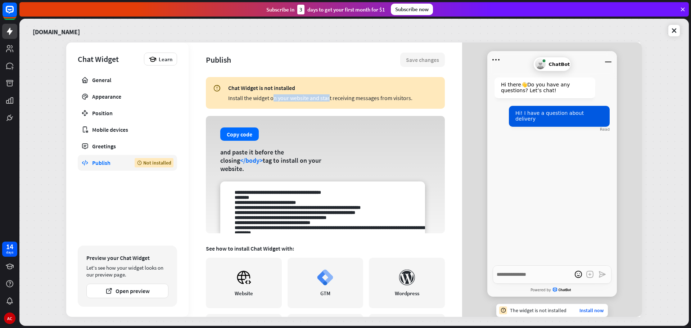
drag, startPoint x: 236, startPoint y: 98, endPoint x: 289, endPoint y: 97, distance: 53.6
click at [289, 97] on div "Install the widget on your website and start receiving messages from visitors." at bounding box center [332, 97] width 209 height 7
click at [213, 98] on icon at bounding box center [217, 92] width 8 height 17
click at [233, 136] on button "Copy code" at bounding box center [239, 133] width 39 height 13
click at [676, 30] on icon at bounding box center [674, 30] width 7 height 7
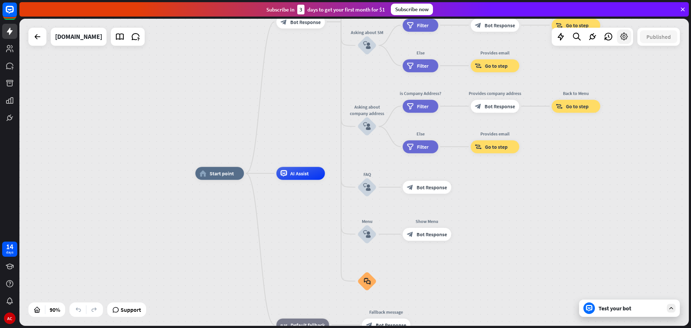
click at [623, 36] on icon at bounding box center [623, 36] width 9 height 9
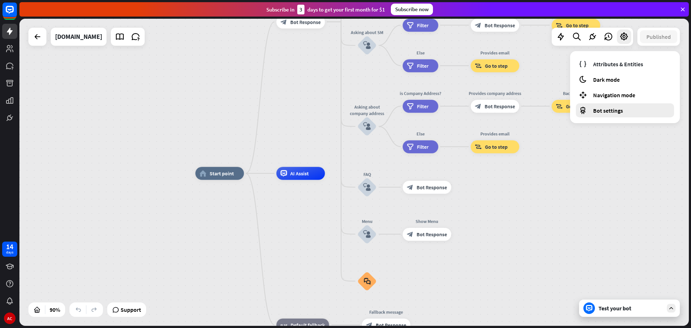
click at [601, 109] on span "Bot settings" at bounding box center [608, 110] width 30 height 7
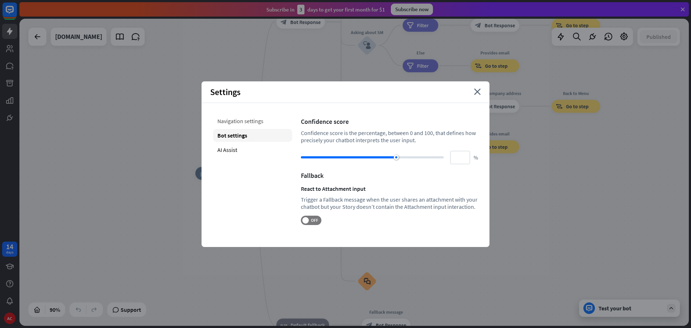
click at [234, 121] on div "Navigation settings" at bounding box center [252, 120] width 79 height 13
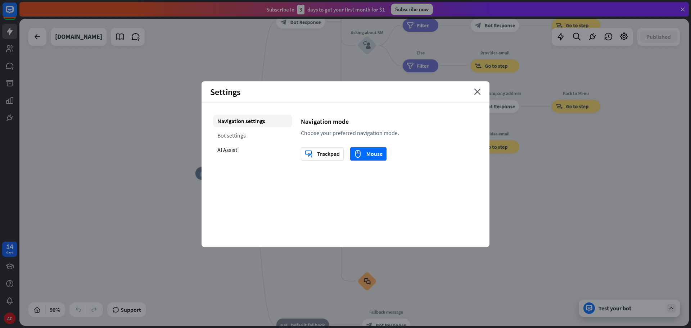
click at [236, 135] on div "Bot settings" at bounding box center [252, 135] width 79 height 13
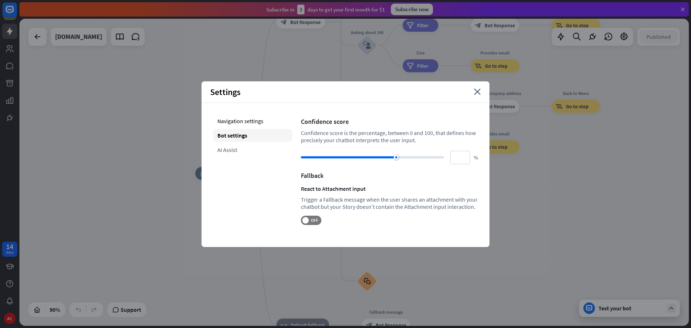
click at [219, 153] on div "AI Assist" at bounding box center [252, 149] width 79 height 13
type input "**"
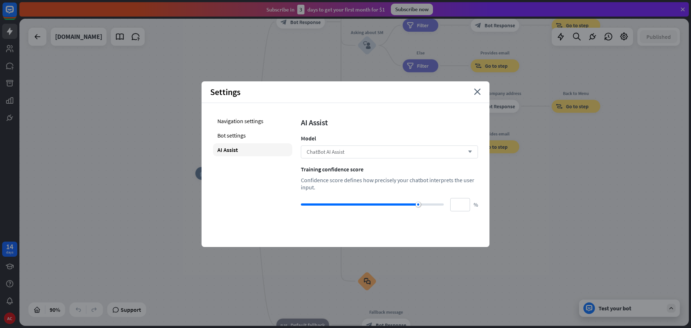
click at [333, 151] on span "ChatBot AI Assist" at bounding box center [326, 151] width 38 height 7
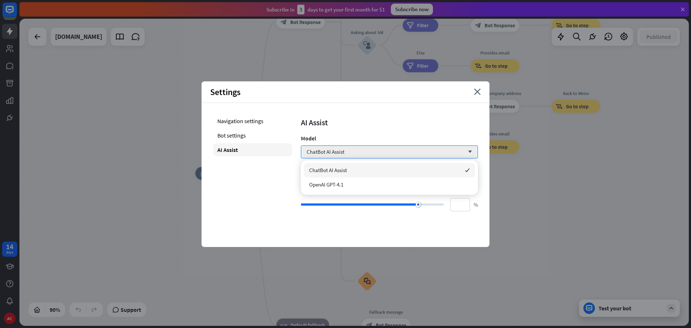
click at [386, 129] on div "AI Assist Model ChatBot AI Assist arrow_down Training confidence score Confiden…" at bounding box center [389, 162] width 177 height 97
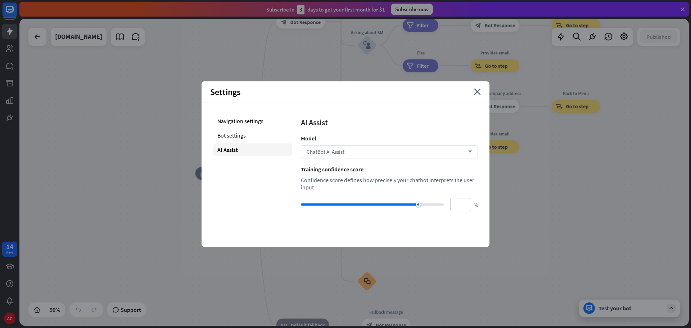
click at [353, 150] on div "ChatBot AI Assist arrow_down" at bounding box center [389, 151] width 177 height 13
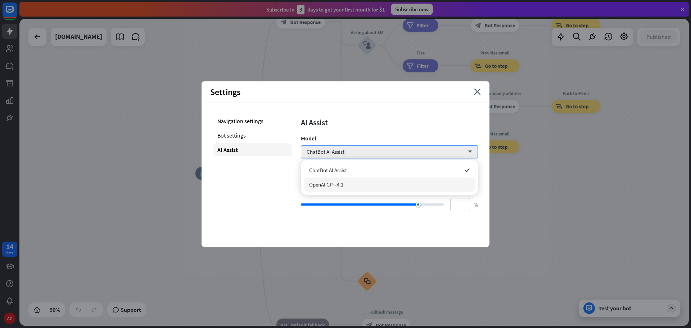
click at [345, 184] on div "OpenAI GPT-4.1" at bounding box center [389, 184] width 171 height 14
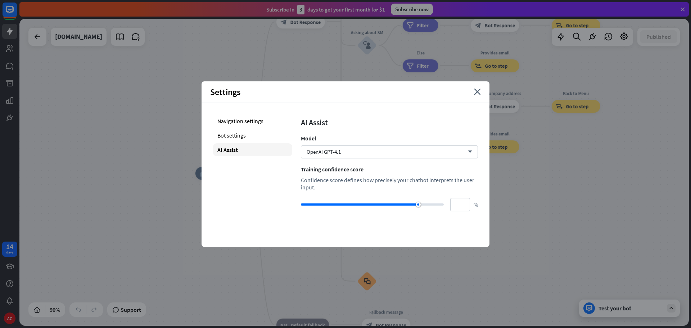
click at [365, 166] on div "Training confidence score" at bounding box center [389, 169] width 177 height 7
click at [353, 148] on div "OpenAI GPT-4.1 arrow_down" at bounding box center [389, 151] width 177 height 13
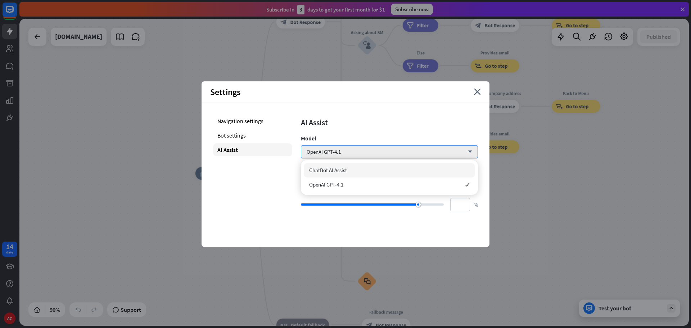
click at [333, 170] on span "ChatBot AI Assist" at bounding box center [328, 170] width 38 height 7
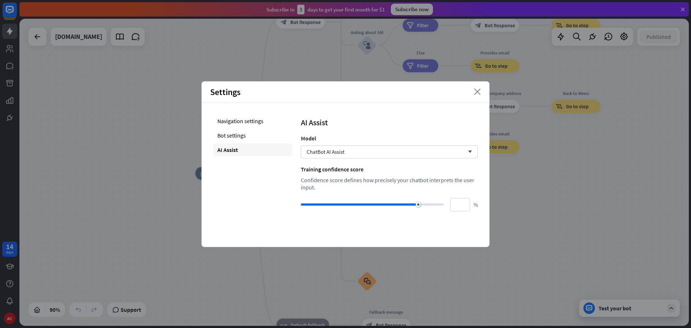
click at [475, 93] on icon "close" at bounding box center [477, 92] width 7 height 6
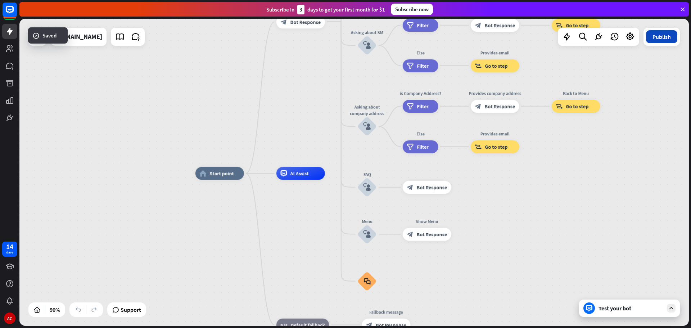
click at [667, 39] on button "Publish" at bounding box center [661, 36] width 31 height 13
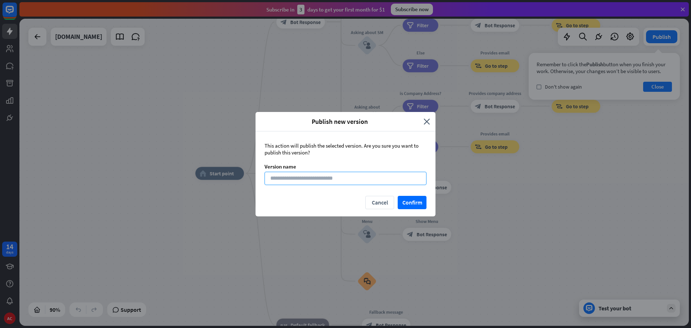
click at [323, 179] on input at bounding box center [346, 178] width 162 height 13
click at [377, 204] on button "Cancel" at bounding box center [379, 202] width 29 height 13
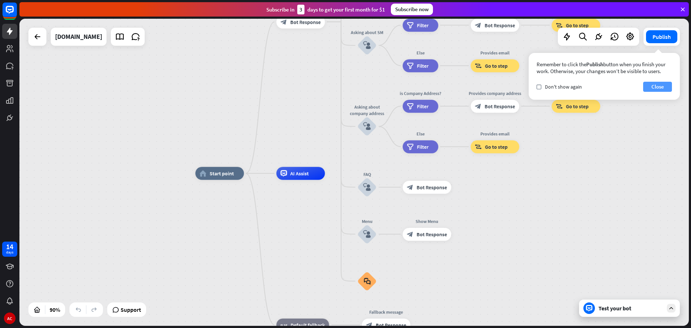
click at [667, 85] on button "Close" at bounding box center [657, 87] width 29 height 10
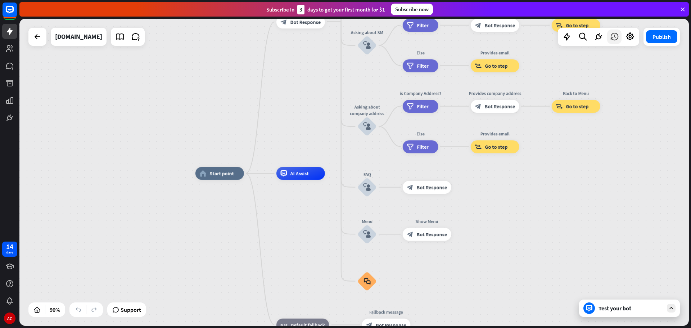
click at [614, 37] on icon at bounding box center [614, 36] width 9 height 9
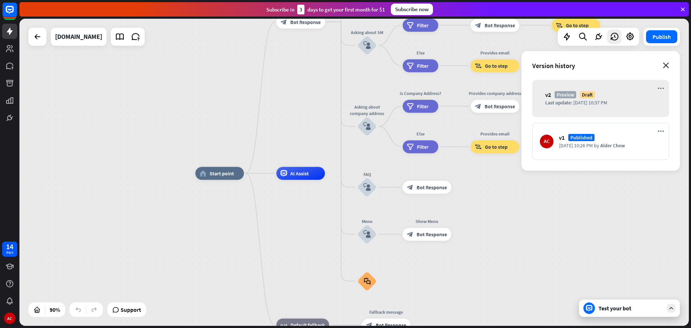
click at [667, 65] on icon "close" at bounding box center [666, 66] width 6 height 6
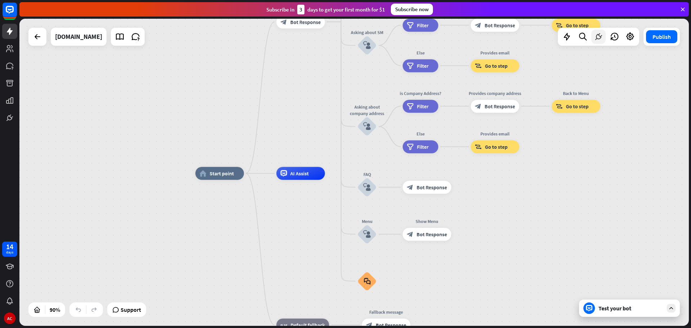
click at [599, 38] on icon at bounding box center [598, 36] width 9 height 9
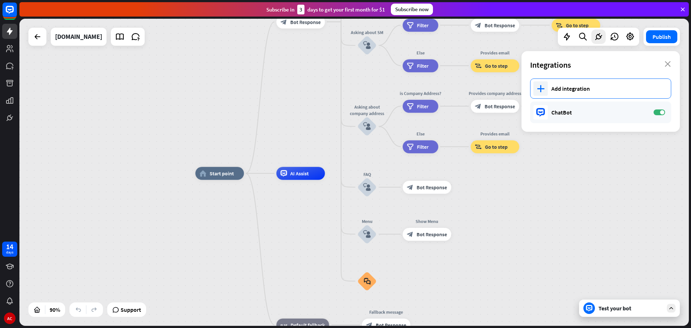
click at [561, 83] on div "plus Add integration" at bounding box center [600, 88] width 141 height 20
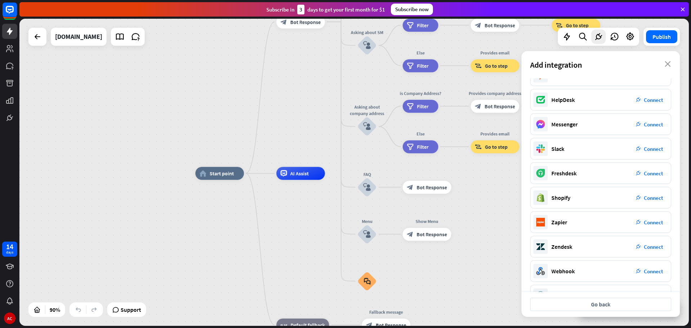
scroll to position [36, 0]
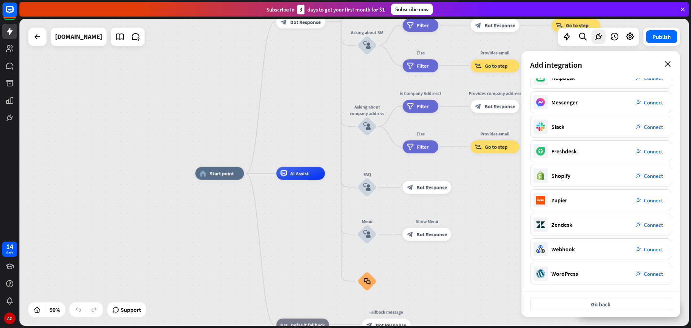
click at [671, 64] on icon "close" at bounding box center [668, 64] width 6 height 6
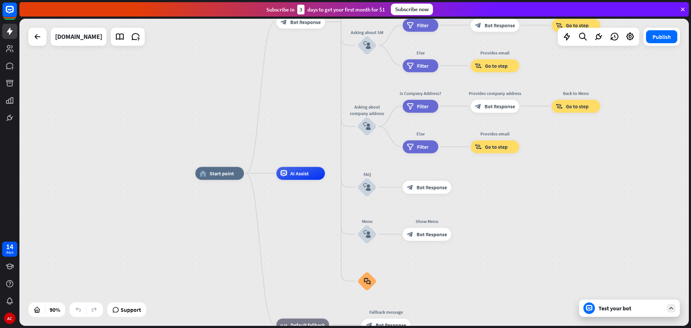
click at [664, 308] on div "Test your bot" at bounding box center [629, 307] width 101 height 17
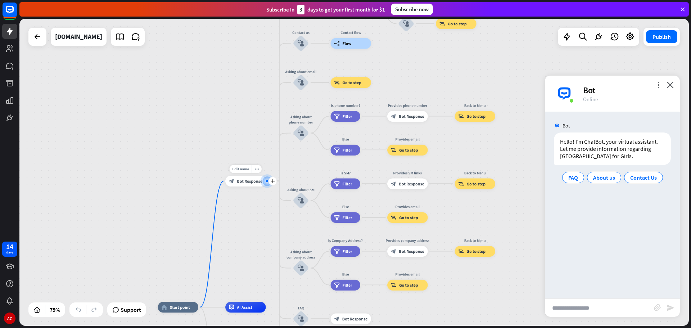
click at [240, 182] on span "Bot Response" at bounding box center [250, 180] width 26 height 5
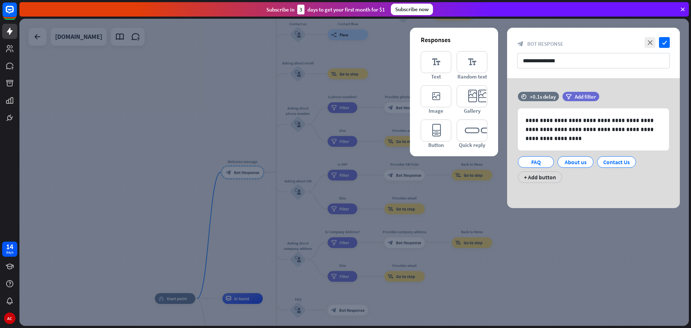
drag, startPoint x: 649, startPoint y: 43, endPoint x: 642, endPoint y: 44, distance: 6.9
click at [649, 42] on icon "close" at bounding box center [650, 42] width 11 height 11
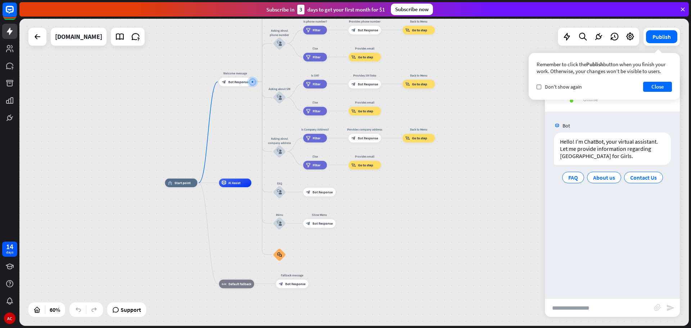
drag, startPoint x: 247, startPoint y: 234, endPoint x: 237, endPoint y: 130, distance: 105.2
click at [237, 130] on div "home_2 Start point Welcome message block_bot_response Bot Response About us blo…" at bounding box center [354, 172] width 670 height 307
click at [235, 185] on div "AI Assist" at bounding box center [235, 183] width 32 height 9
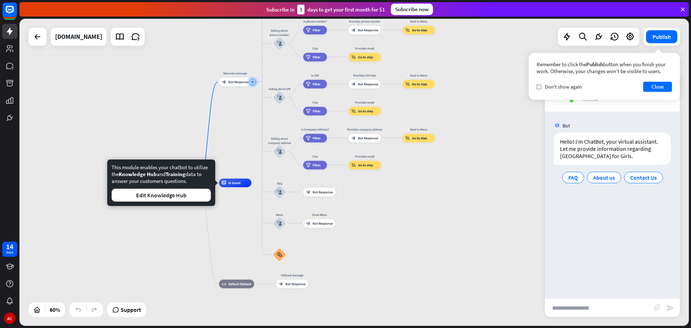
click at [235, 141] on div "home_2 Start point Welcome message block_bot_response Bot Response About us blo…" at bounding box center [354, 172] width 670 height 307
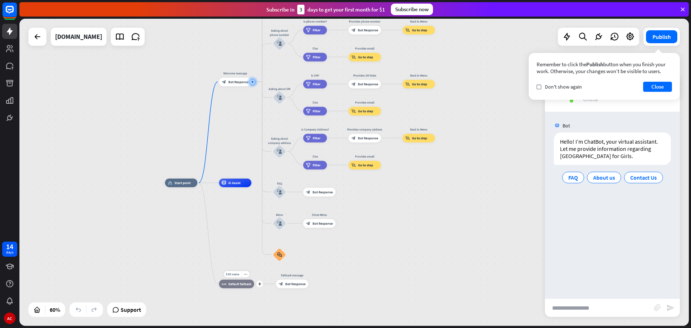
click at [245, 284] on span "Default fallback" at bounding box center [240, 283] width 23 height 4
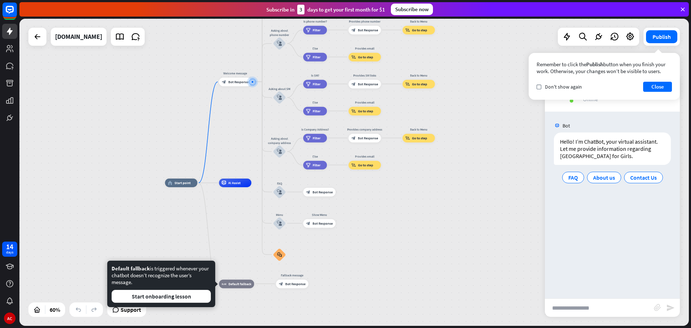
click at [225, 234] on div "home_2 Start point Welcome message block_bot_response Bot Response About us blo…" at bounding box center [366, 275] width 402 height 184
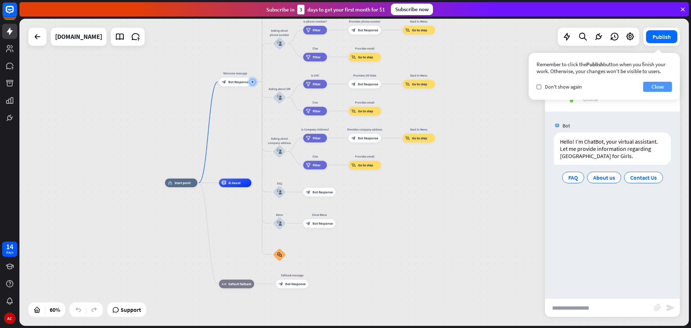
click at [663, 85] on button "Close" at bounding box center [657, 87] width 29 height 10
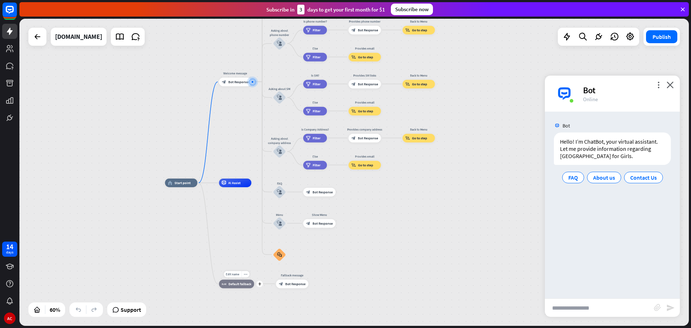
click at [237, 284] on span "Default fallback" at bounding box center [240, 283] width 23 height 4
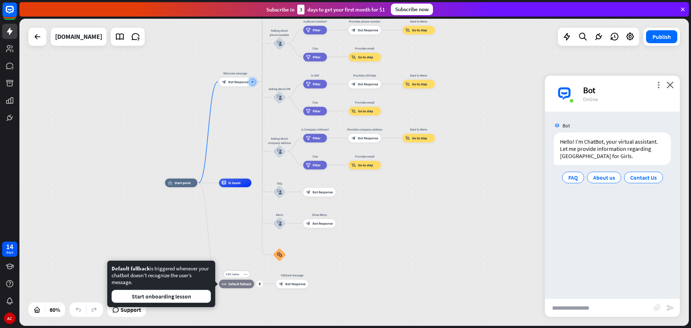
click at [237, 284] on span "Default fallback" at bounding box center [240, 283] width 23 height 4
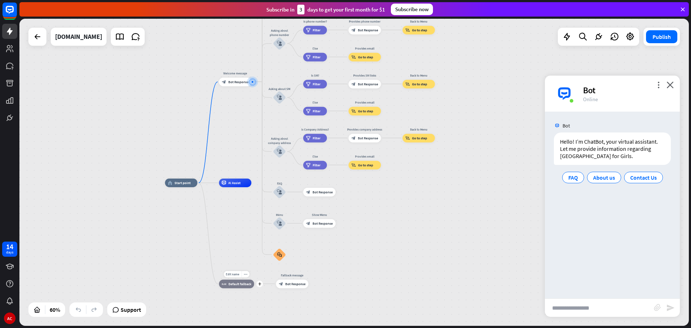
click at [233, 284] on span "Default fallback" at bounding box center [240, 283] width 23 height 4
click at [242, 202] on div "home_2 Start point Welcome message block_bot_response Bot Response About us blo…" at bounding box center [366, 275] width 402 height 184
click at [239, 182] on span "AI Assist" at bounding box center [234, 183] width 12 height 4
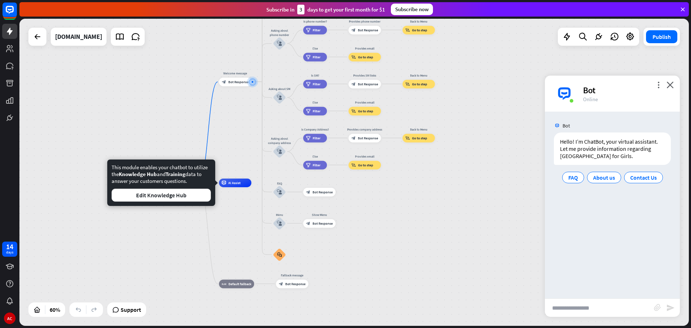
click at [234, 122] on div "home_2 Start point Welcome message block_bot_response Bot Response About us blo…" at bounding box center [354, 172] width 670 height 307
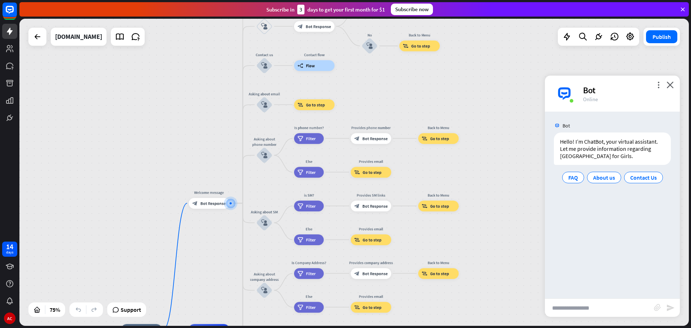
drag, startPoint x: 478, startPoint y: 95, endPoint x: 496, endPoint y: 270, distance: 176.5
click at [496, 269] on div "home_2 Start point Welcome message block_bot_response Bot Response About us blo…" at bounding box center [354, 172] width 670 height 307
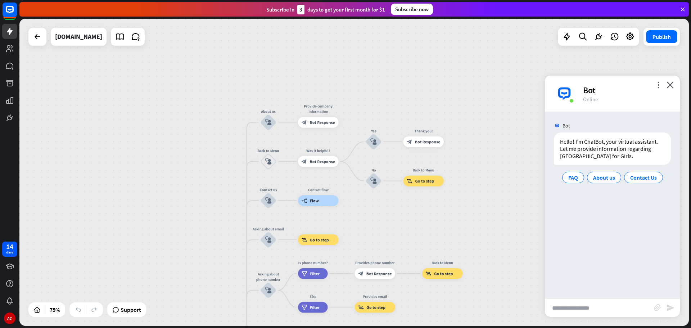
drag, startPoint x: 488, startPoint y: 166, endPoint x: 491, endPoint y: 271, distance: 105.2
click at [491, 271] on div "home_2 Start point Welcome message block_bot_response Bot Response About us blo…" at bounding box center [354, 172] width 670 height 307
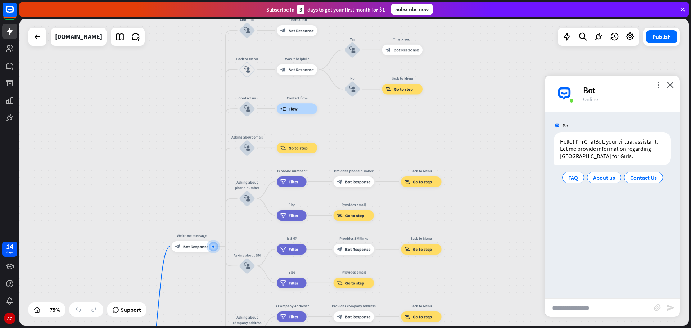
drag, startPoint x: 485, startPoint y: 259, endPoint x: 468, endPoint y: 151, distance: 109.7
click at [468, 151] on div "home_2 Start point Welcome message block_bot_response Bot Response About us blo…" at bounding box center [354, 172] width 670 height 307
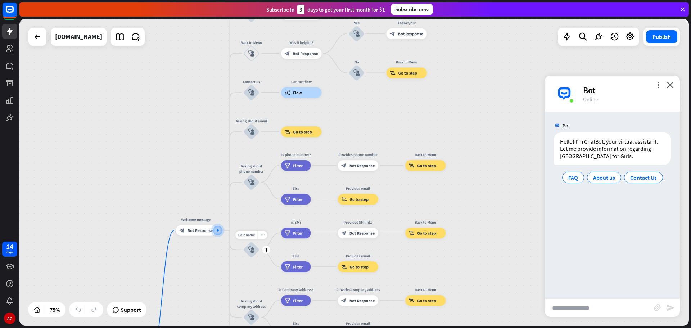
click at [252, 247] on icon "block_user_input" at bounding box center [251, 250] width 6 height 6
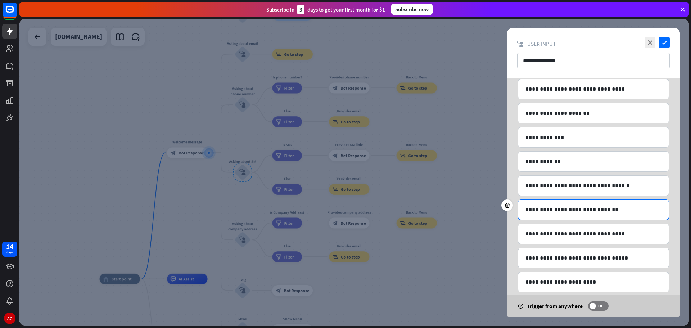
scroll to position [108, 0]
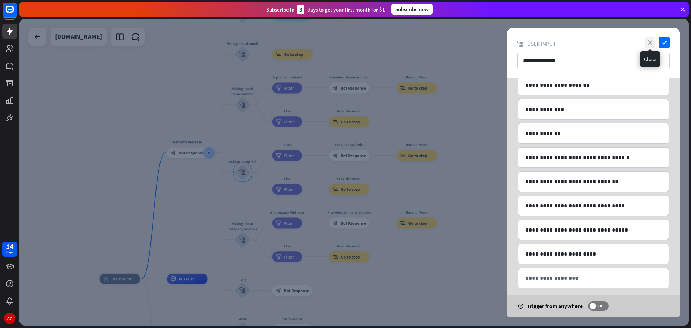
click at [649, 42] on icon "close" at bounding box center [650, 42] width 11 height 11
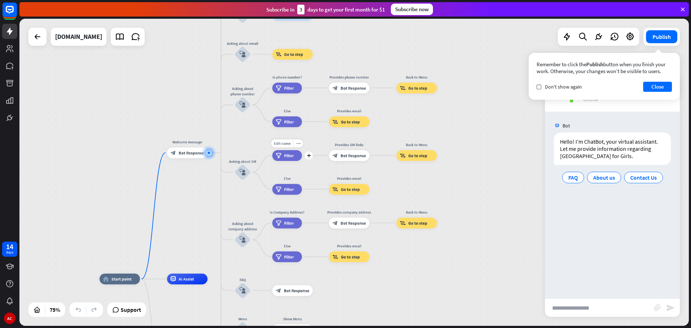
click at [287, 155] on span "Filter" at bounding box center [289, 155] width 10 height 5
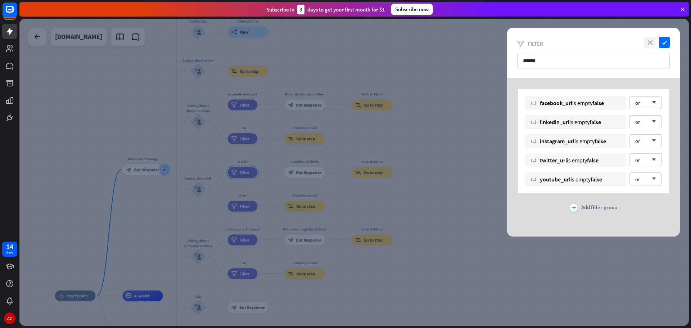
click at [650, 40] on icon "close" at bounding box center [650, 42] width 11 height 11
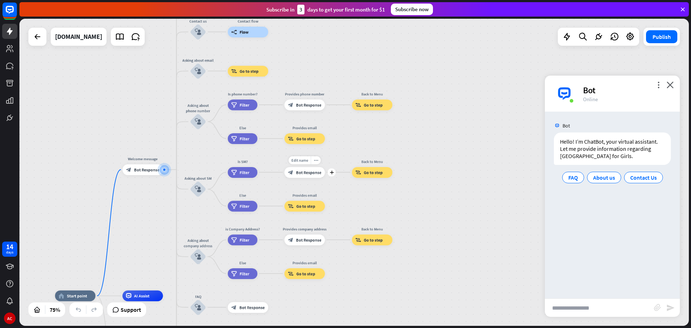
click at [302, 173] on span "Bot Response" at bounding box center [309, 172] width 26 height 5
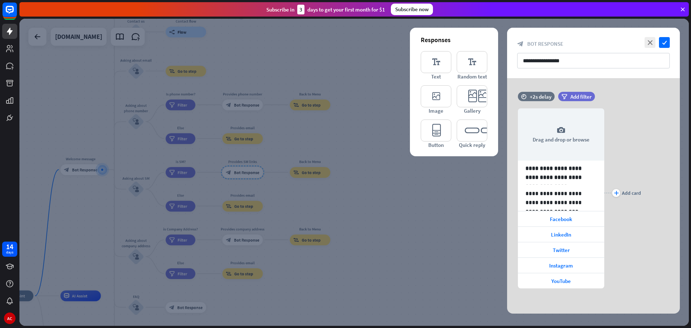
click at [468, 213] on div at bounding box center [354, 172] width 670 height 307
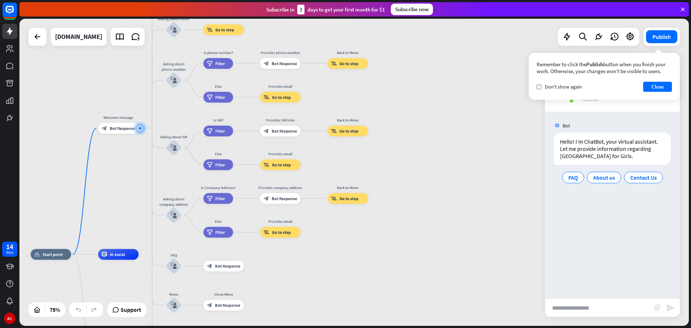
drag, startPoint x: 398, startPoint y: 209, endPoint x: 439, endPoint y: 162, distance: 62.0
click at [439, 162] on div "home_2 Start point Welcome message block_bot_response Bot Response About us blo…" at bounding box center [354, 172] width 670 height 307
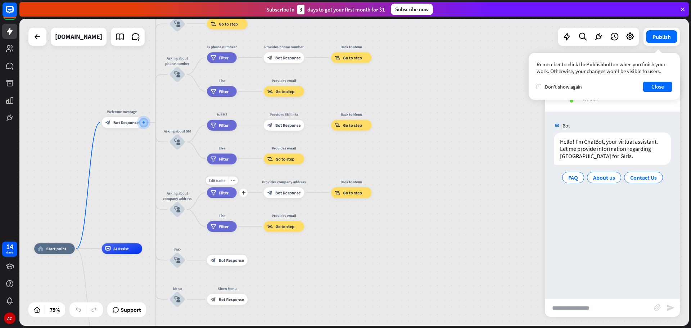
click at [223, 194] on span "Filter" at bounding box center [224, 192] width 10 height 5
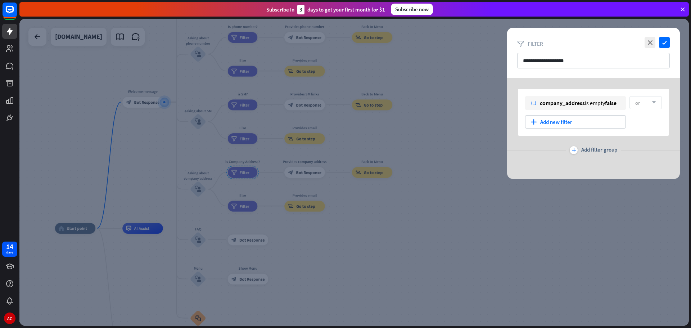
drag, startPoint x: 453, startPoint y: 264, endPoint x: 444, endPoint y: 260, distance: 10.0
click at [454, 264] on div at bounding box center [354, 172] width 670 height 307
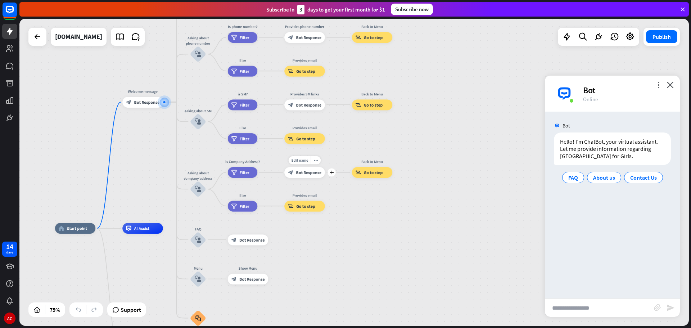
click at [303, 173] on span "Bot Response" at bounding box center [309, 172] width 26 height 5
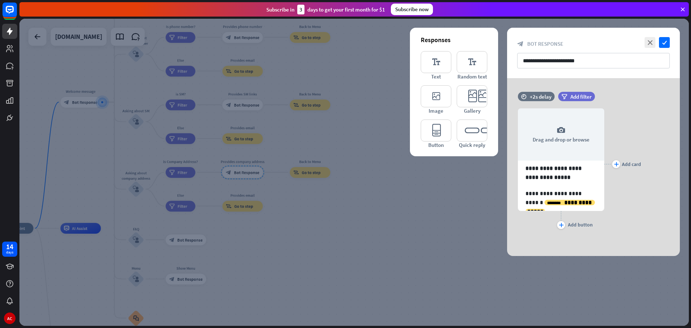
click at [478, 234] on div at bounding box center [354, 172] width 670 height 307
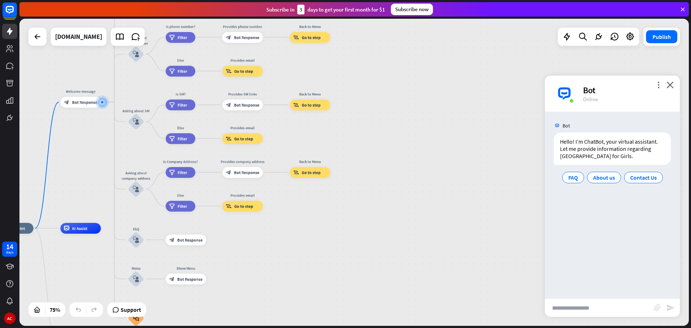
click at [627, 305] on input "text" at bounding box center [599, 308] width 109 height 18
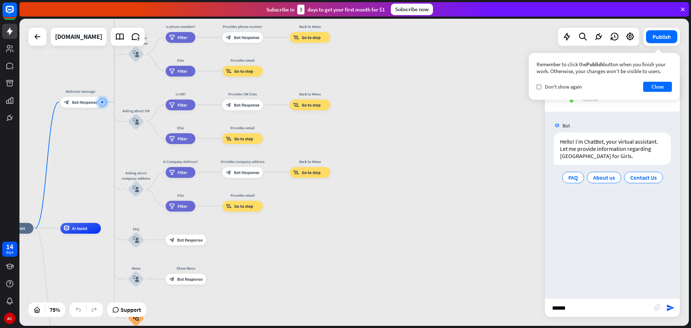
type input "*******"
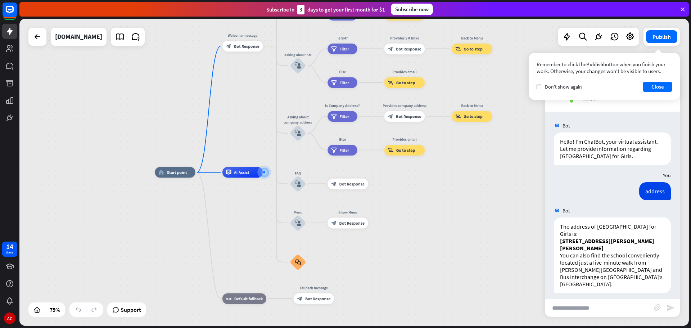
click at [590, 311] on input "text" at bounding box center [599, 308] width 109 height 18
type input "*"
type input "**********"
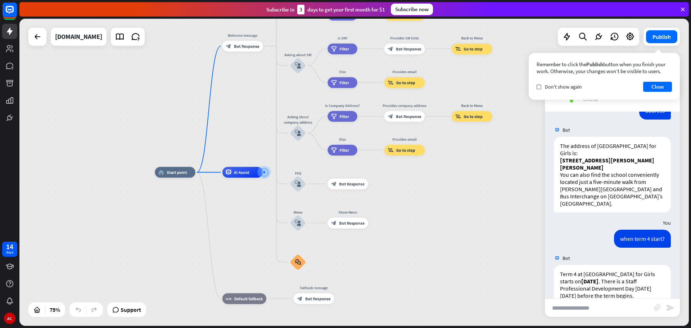
scroll to position [98, 0]
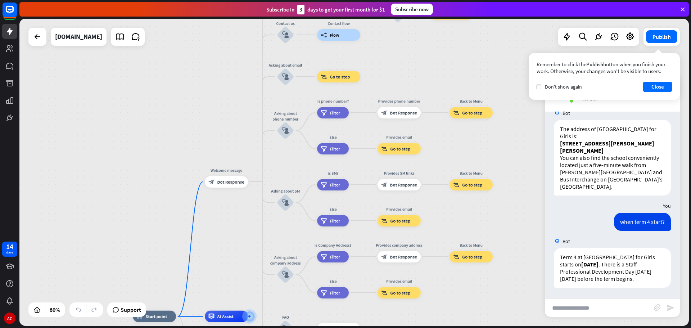
drag, startPoint x: 460, startPoint y: 164, endPoint x: 444, endPoint y: 293, distance: 130.2
click at [446, 327] on div "home_2 Start point Welcome message block_bot_response Bot Response About us blo…" at bounding box center [355, 173] width 672 height 309
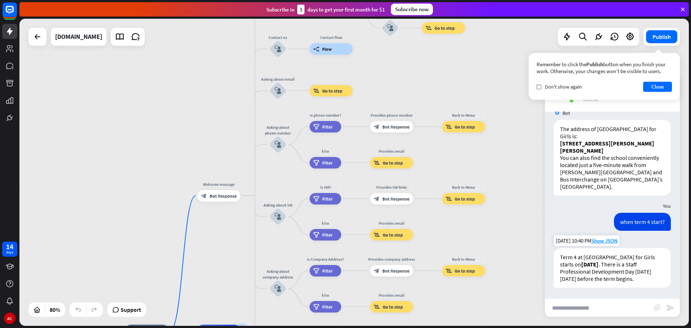
click at [614, 264] on p "Term 4 at [GEOGRAPHIC_DATA] for Girls starts [DATE][DATE] . There is a Staff Pr…" at bounding box center [612, 267] width 105 height 29
drag, startPoint x: 446, startPoint y: 163, endPoint x: 431, endPoint y: 177, distance: 20.4
click at [433, 177] on div "home_2 Start point Welcome message block_bot_response Bot Response About us blo…" at bounding box center [354, 172] width 670 height 307
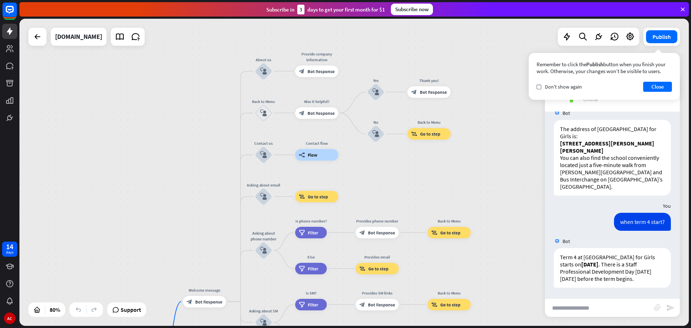
drag, startPoint x: 485, startPoint y: 104, endPoint x: 484, endPoint y: 196, distance: 91.8
click at [484, 196] on div "home_2 Start point Welcome message block_bot_response Bot Response About us blo…" at bounding box center [354, 172] width 670 height 307
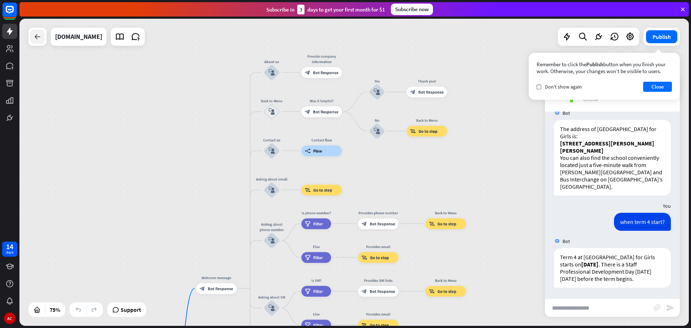
click at [39, 37] on icon at bounding box center [37, 36] width 9 height 9
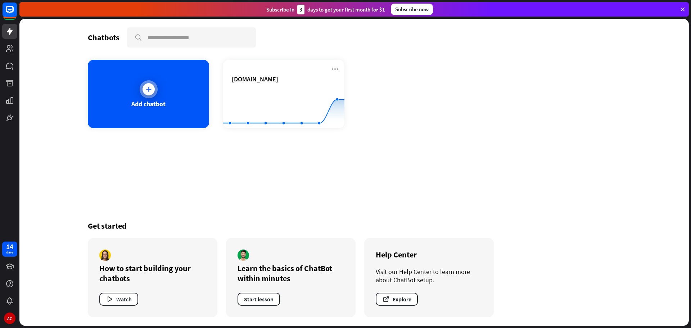
click at [153, 90] on div at bounding box center [149, 89] width 12 height 12
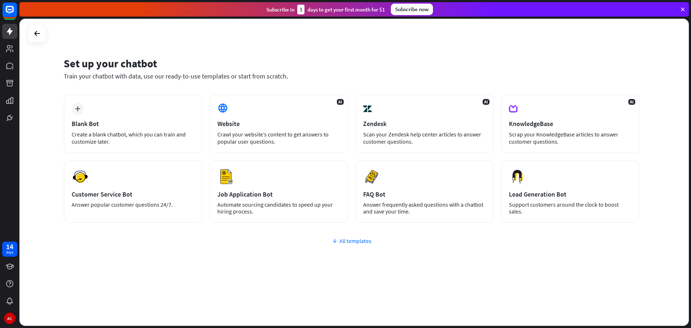
drag, startPoint x: 337, startPoint y: 148, endPoint x: 293, endPoint y: 244, distance: 105.2
drag, startPoint x: 293, startPoint y: 244, endPoint x: 146, endPoint y: 244, distance: 147.6
click at [150, 255] on div "plus Blank Bot Create a blank chatbot, which you can train and customize later.…" at bounding box center [352, 202] width 576 height 215
click at [550, 126] on div "KnowledgeBase" at bounding box center [570, 124] width 123 height 8
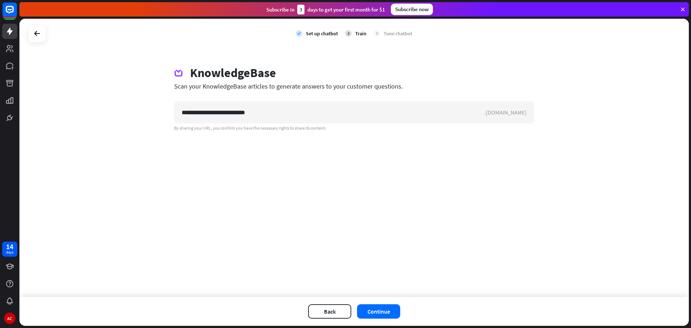
type input "**********"
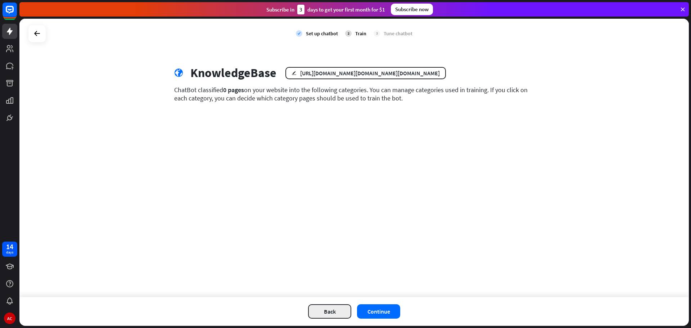
click at [339, 308] on button "Back" at bounding box center [329, 311] width 43 height 14
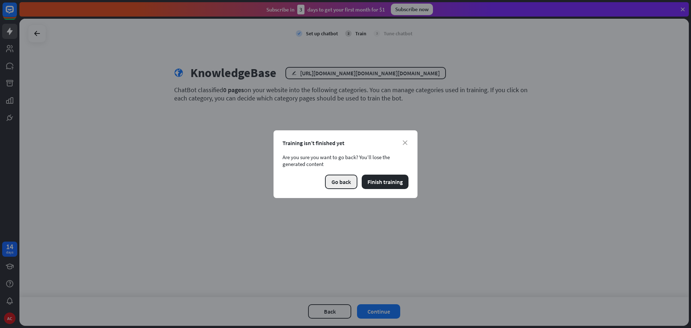
click at [344, 182] on button "Go back" at bounding box center [341, 182] width 32 height 14
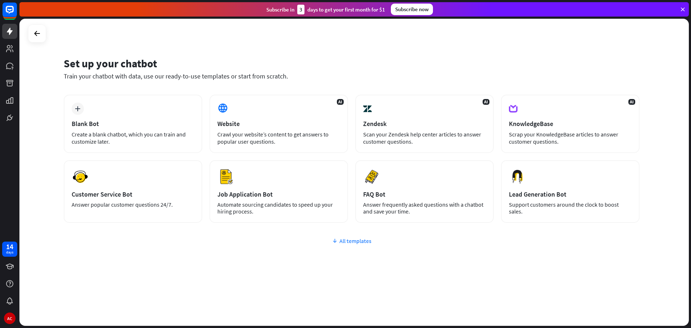
click at [355, 240] on div "All templates" at bounding box center [352, 240] width 576 height 7
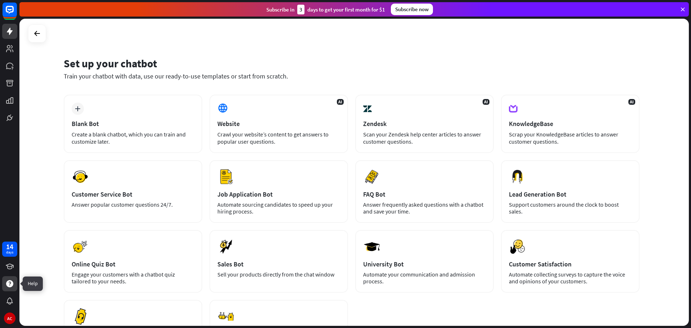
click at [11, 283] on icon at bounding box center [9, 283] width 9 height 9
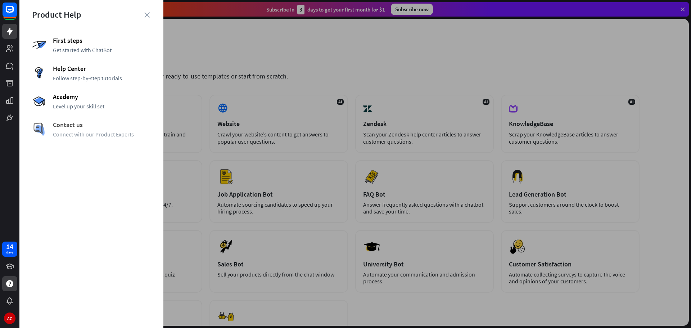
click at [71, 124] on span "Contact us" at bounding box center [102, 125] width 98 height 8
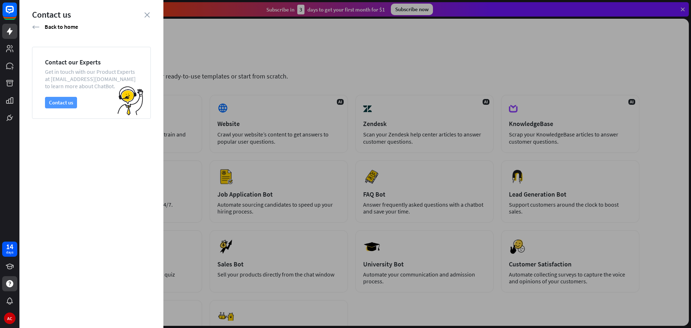
click at [67, 100] on button "Contact us" at bounding box center [61, 103] width 32 height 12
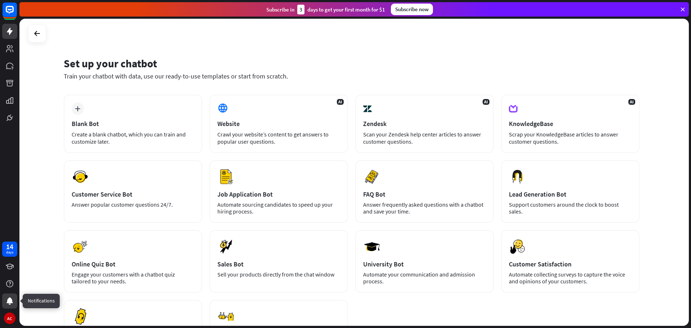
click at [9, 301] on icon at bounding box center [9, 300] width 6 height 7
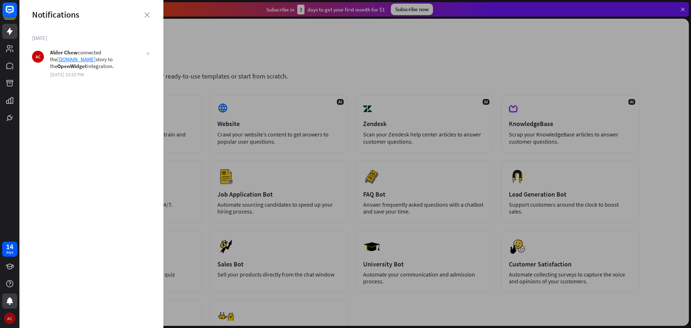
click at [13, 317] on div "AC" at bounding box center [10, 318] width 12 height 12
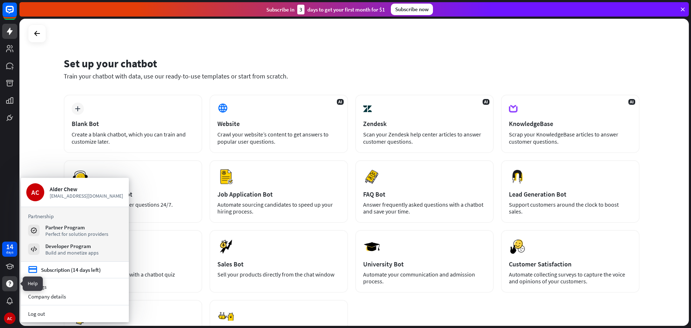
click at [10, 285] on icon at bounding box center [9, 283] width 7 height 7
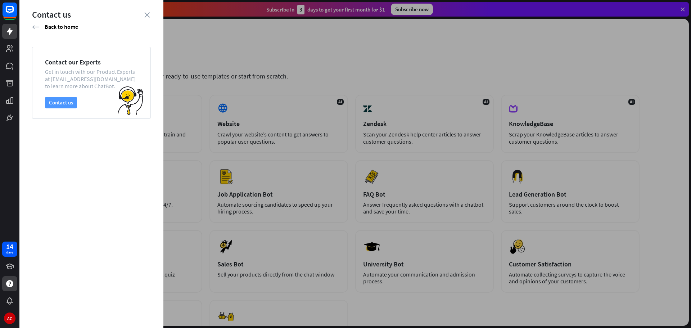
click at [70, 104] on button "Contact us" at bounding box center [61, 103] width 32 height 12
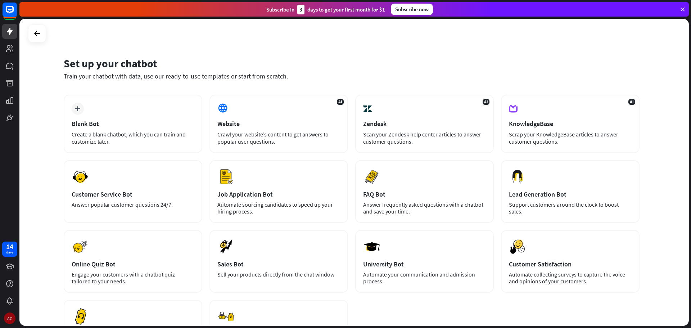
click at [13, 315] on div "AC" at bounding box center [10, 318] width 12 height 12
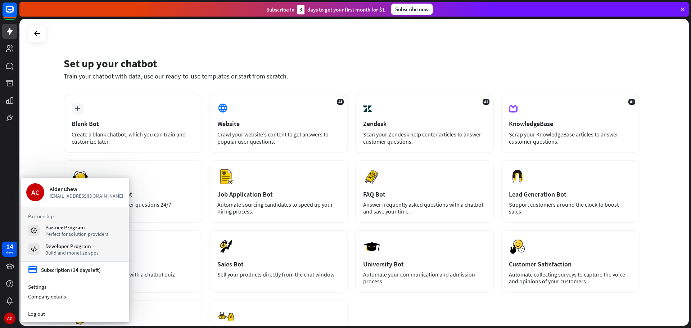
click at [26, 153] on div "Set up your chatbot Train your chatbot with data, use our ready-to-use template…" at bounding box center [354, 172] width 670 height 307
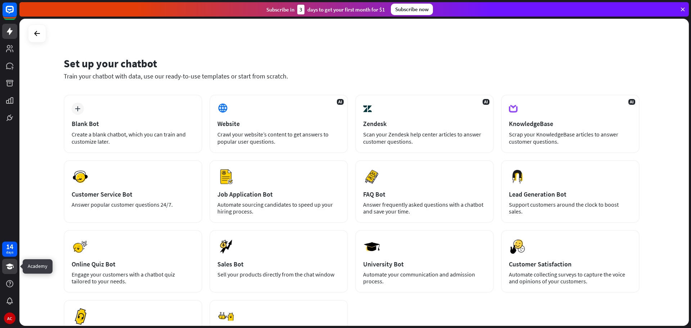
click at [10, 264] on icon at bounding box center [10, 266] width 8 height 6
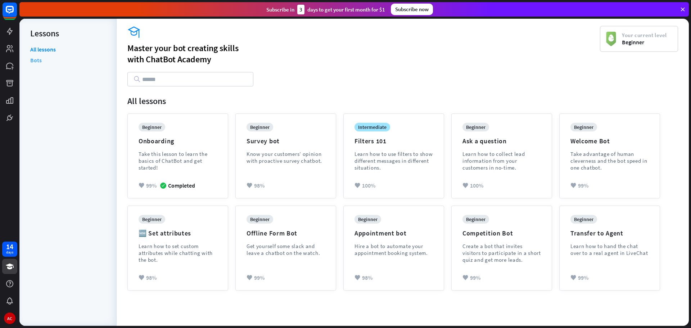
click at [41, 61] on link "Bots" at bounding box center [36, 60] width 12 height 11
click at [45, 45] on div "menu Lessons" at bounding box center [68, 36] width 76 height 20
click at [46, 48] on link "All lessons" at bounding box center [43, 50] width 26 height 9
